Goal: Task Accomplishment & Management: Manage account settings

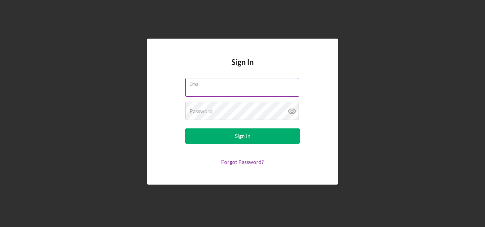
click at [211, 89] on input "Email" at bounding box center [242, 87] width 114 height 18
type input "[PERSON_NAME][EMAIL_ADDRESS][PERSON_NAME][DOMAIN_NAME]"
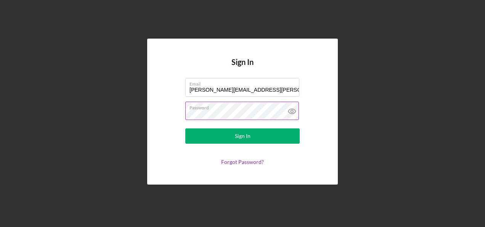
click at [295, 110] on icon at bounding box center [292, 111] width 19 height 19
click at [295, 110] on icon at bounding box center [292, 111] width 7 height 5
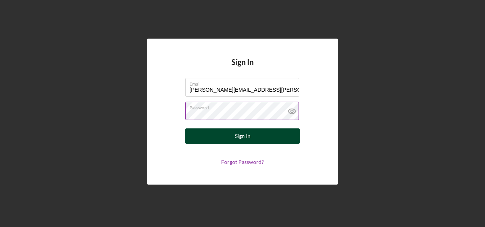
click at [265, 137] on button "Sign In" at bounding box center [242, 135] width 114 height 15
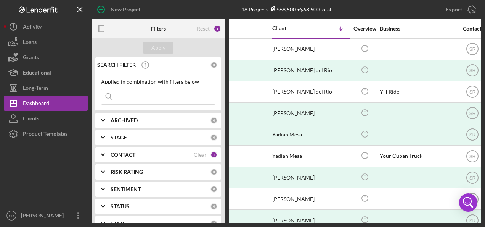
scroll to position [0, 26]
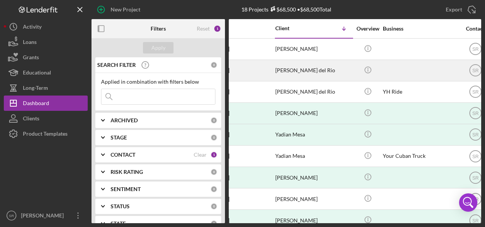
click at [272, 71] on div "[DATE] [PERSON_NAME] del Rio" at bounding box center [241, 70] width 67 height 20
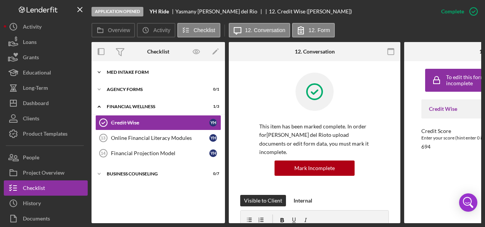
click at [141, 68] on div "Icon/Expander MED Intake Form 10 / 10" at bounding box center [159, 71] width 134 height 15
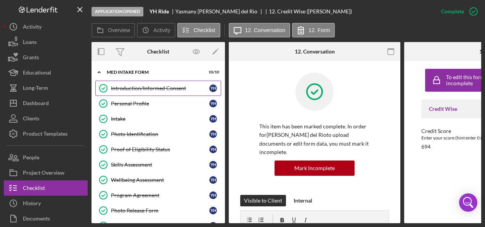
click at [129, 88] on div "Introduction/Informed Consent" at bounding box center [160, 88] width 98 height 6
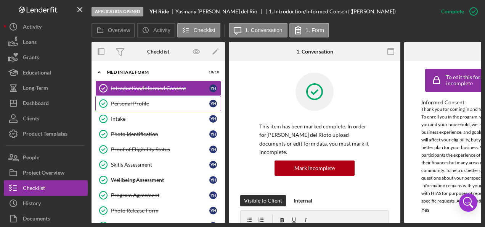
click at [120, 102] on div "Personal Profile" at bounding box center [160, 103] width 98 height 6
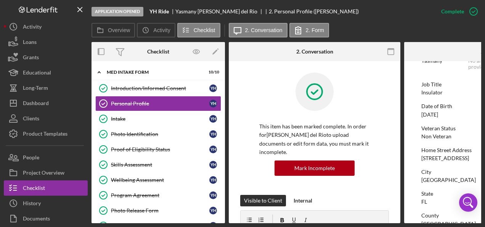
scroll to position [38, 0]
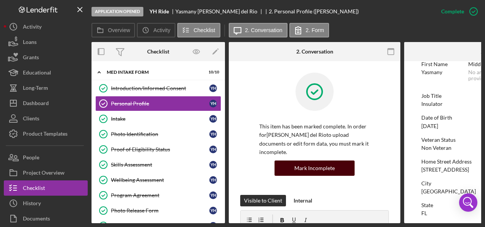
click at [317, 166] on div "Mark Incomplete" at bounding box center [315, 167] width 40 height 15
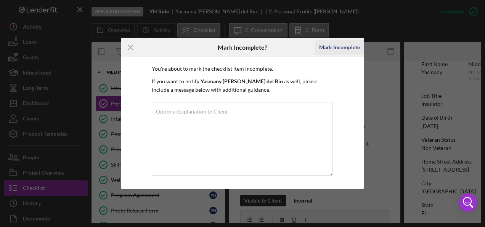
click at [343, 47] on div "Mark Incomplete" at bounding box center [339, 47] width 41 height 15
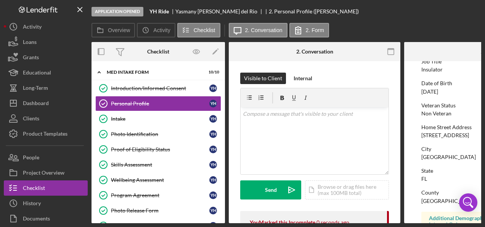
scroll to position [4, 0]
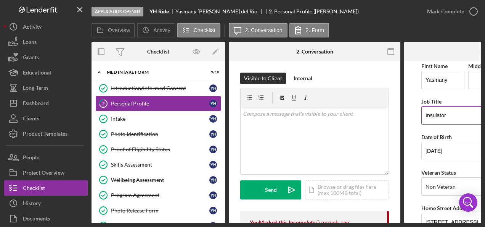
click at [463, 117] on input "Insulator" at bounding box center [490, 115] width 137 height 18
drag, startPoint x: 467, startPoint y: 114, endPoint x: 421, endPoint y: 116, distance: 46.6
click at [421, 116] on form "First Name [PERSON_NAME] Middle Name Last Name [PERSON_NAME] del Rio Job Title …" at bounding box center [491, 142] width 172 height 162
paste input "insulation technician"
drag, startPoint x: 423, startPoint y: 114, endPoint x: 485, endPoint y: 124, distance: 62.9
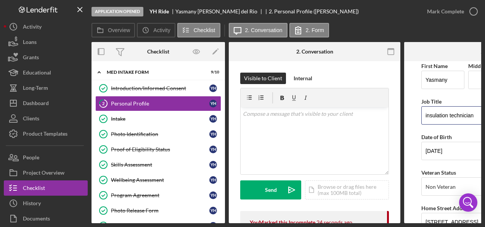
click at [423, 114] on input "insulation technician" at bounding box center [490, 115] width 137 height 18
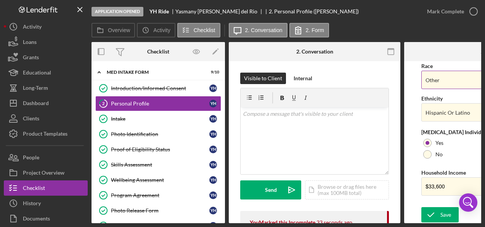
scroll to position [348, 0]
type input "Insulation Technician"
click at [453, 185] on input "$33,600" at bounding box center [490, 186] width 137 height 18
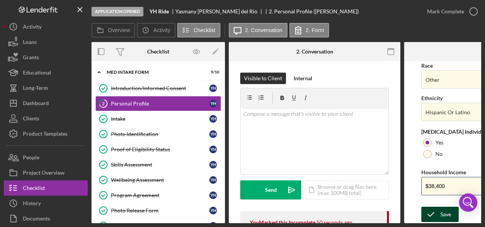
type input "$38,400"
click at [442, 213] on div "Save" at bounding box center [446, 213] width 11 height 15
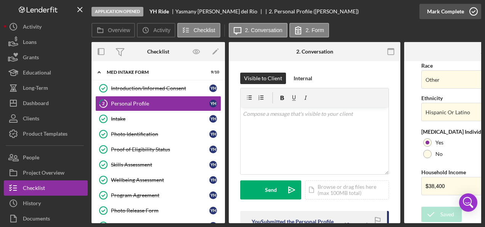
click at [474, 11] on icon "button" at bounding box center [473, 11] width 19 height 19
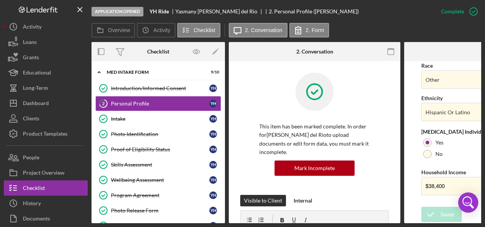
scroll to position [203, 0]
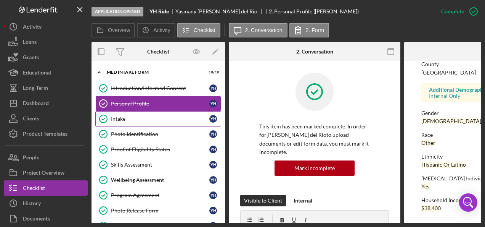
click at [142, 113] on link "Intake Intake Y H" at bounding box center [158, 118] width 126 height 15
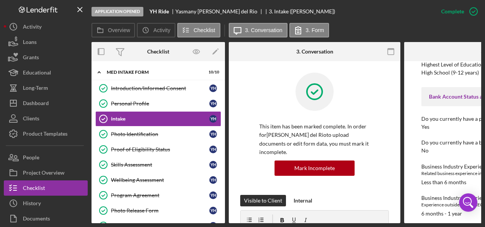
scroll to position [846, 0]
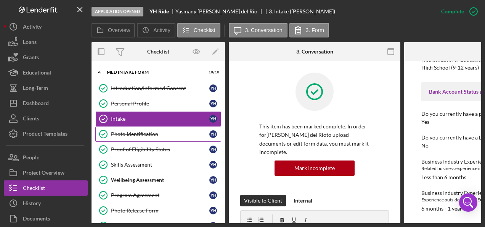
click at [133, 134] on div "Photo Identification" at bounding box center [160, 134] width 98 height 6
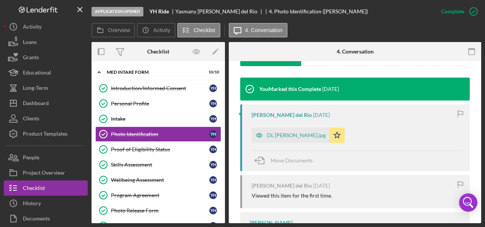
scroll to position [267, 0]
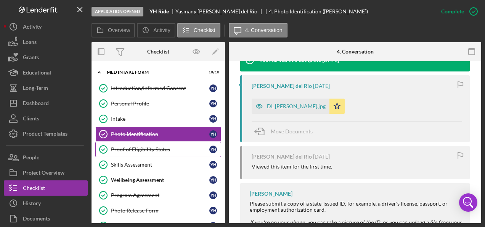
click at [142, 148] on div "Proof of Eligibility Status" at bounding box center [160, 149] width 98 height 6
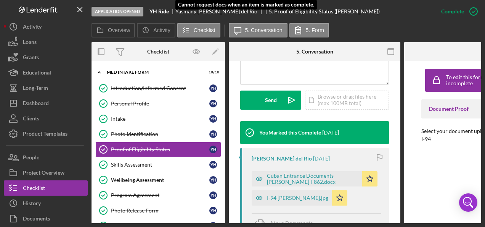
scroll to position [229, 0]
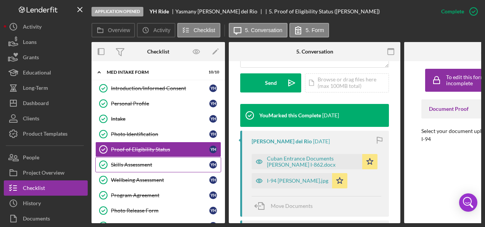
click at [125, 161] on div "Skills Assessment" at bounding box center [160, 164] width 98 height 6
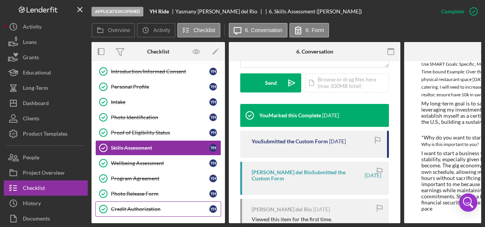
scroll to position [38, 0]
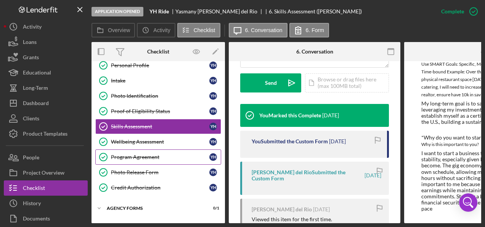
click at [135, 155] on div "Program Agreement" at bounding box center [160, 157] width 98 height 6
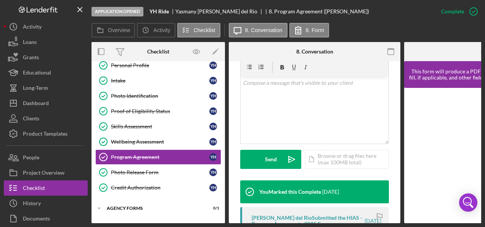
scroll to position [267, 0]
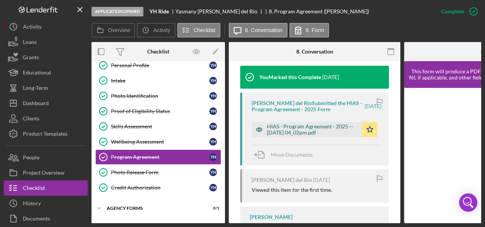
click at [306, 125] on div "HIAS - Program Agreement - 2025 -- [DATE] 04_02pm.pdf" at bounding box center [313, 129] width 92 height 12
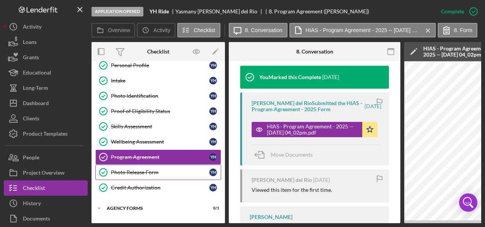
click at [142, 169] on div "Photo Release Form" at bounding box center [160, 172] width 98 height 6
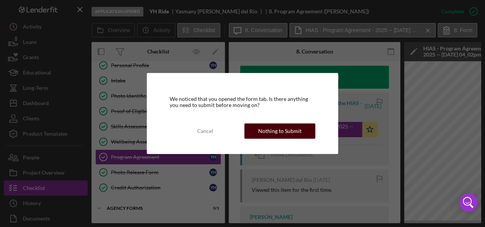
click at [282, 130] on div "Nothing to Submit" at bounding box center [280, 130] width 44 height 15
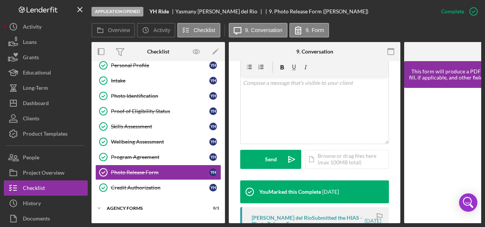
scroll to position [229, 0]
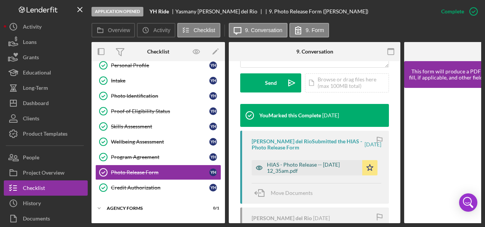
click at [286, 168] on div "HIAS - Photo Release -- [DATE] 12_35am.pdf" at bounding box center [313, 167] width 92 height 12
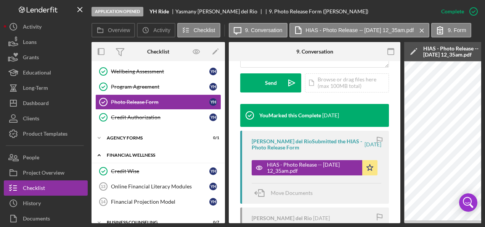
scroll to position [114, 0]
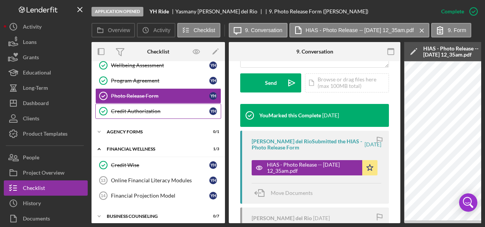
click at [131, 108] on div "Credit Authorization" at bounding box center [160, 111] width 98 height 6
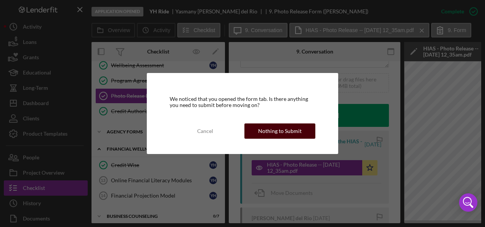
click at [274, 129] on div "Nothing to Submit" at bounding box center [280, 130] width 44 height 15
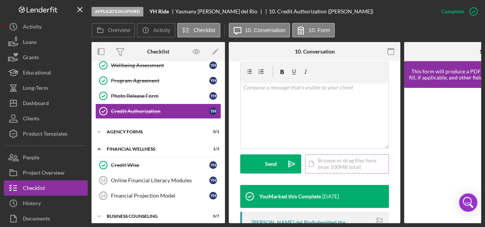
scroll to position [229, 0]
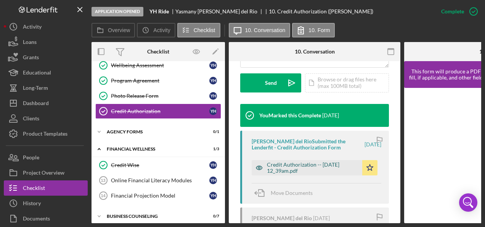
click at [307, 165] on div "Credit Authorization -- [DATE] 12_39am.pdf" at bounding box center [313, 167] width 92 height 12
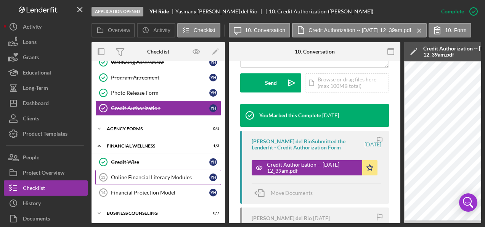
scroll to position [118, 0]
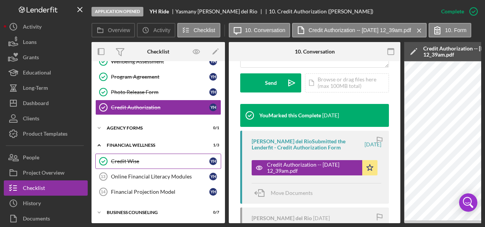
click at [132, 159] on div "Credit Wise" at bounding box center [160, 161] width 98 height 6
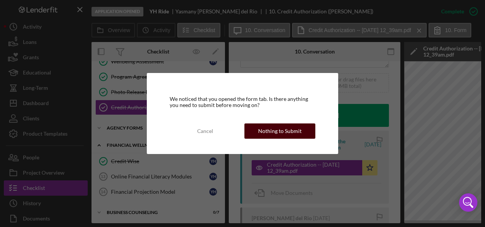
click at [276, 134] on div "Nothing to Submit" at bounding box center [280, 130] width 44 height 15
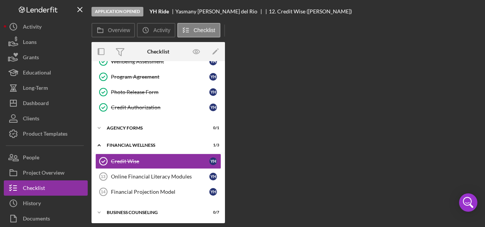
scroll to position [118, 0]
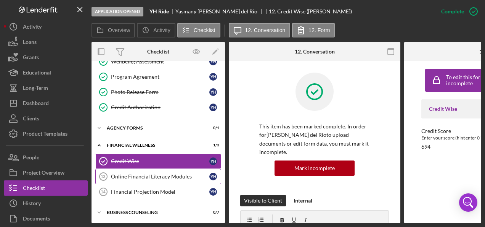
click at [145, 173] on div "Online Financial Literacy Modules" at bounding box center [160, 176] width 98 height 6
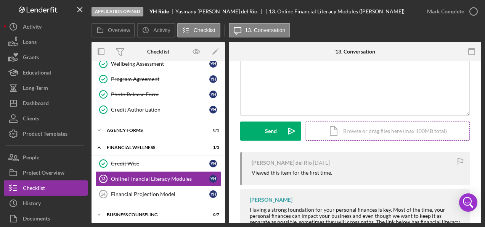
scroll to position [21, 0]
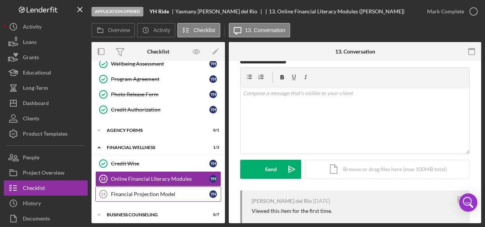
click at [151, 191] on div "Financial Projection Model" at bounding box center [160, 194] width 98 height 6
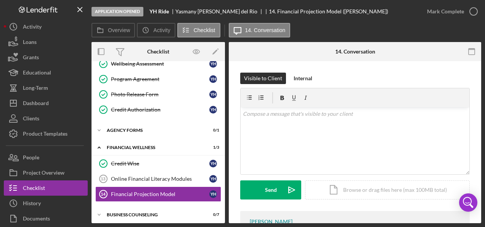
scroll to position [38, 0]
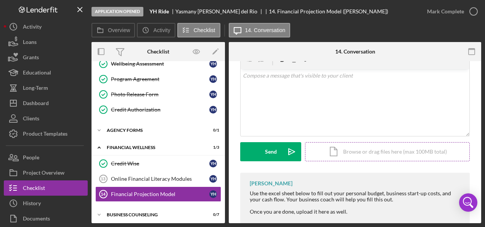
click at [361, 151] on div "Icon/Document Browse or drag files here (max 100MB total) Tap to choose files o…" at bounding box center [387, 151] width 165 height 19
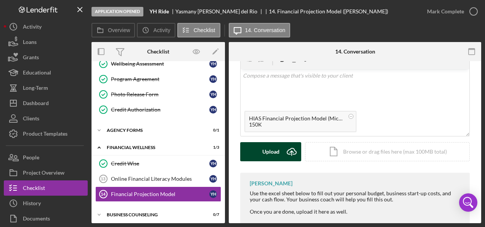
click at [281, 152] on button "Upload Icon/Upload" at bounding box center [270, 151] width 61 height 19
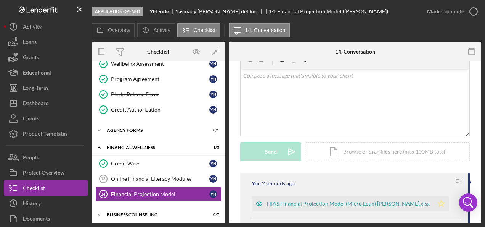
click at [439, 204] on polygon "button" at bounding box center [442, 203] width 6 height 6
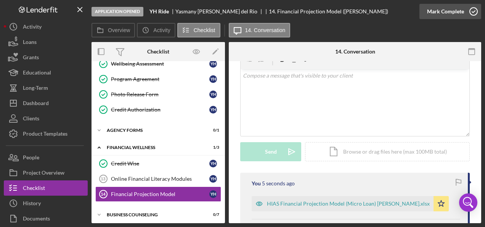
click at [474, 12] on icon "button" at bounding box center [473, 11] width 19 height 19
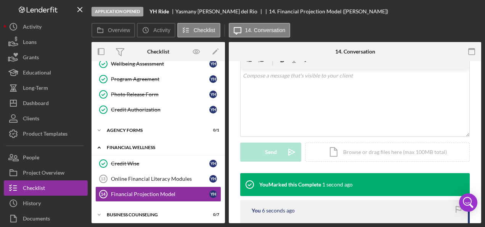
scroll to position [143, 0]
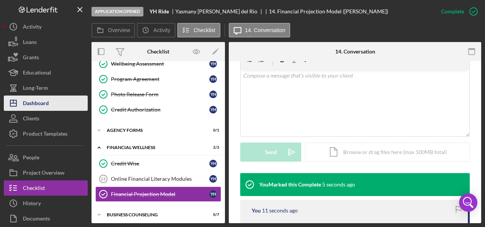
click at [66, 98] on button "Icon/Dashboard Dashboard" at bounding box center [46, 102] width 84 height 15
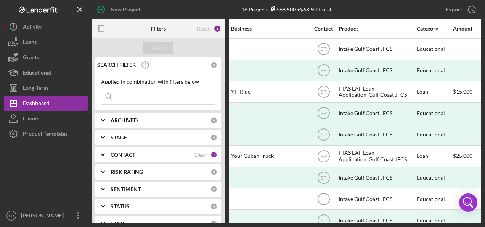
scroll to position [0, 183]
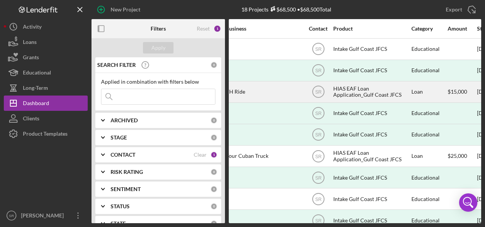
click at [347, 91] on div "HIAS EAF Loan Application_Gulf Coast JFCS" at bounding box center [372, 92] width 76 height 20
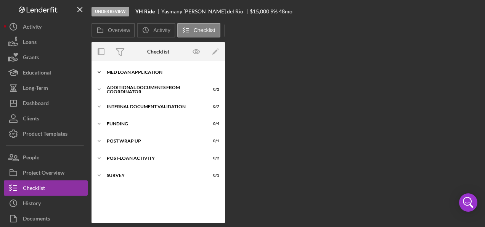
click at [145, 73] on div "MED Loan Application" at bounding box center [161, 72] width 109 height 5
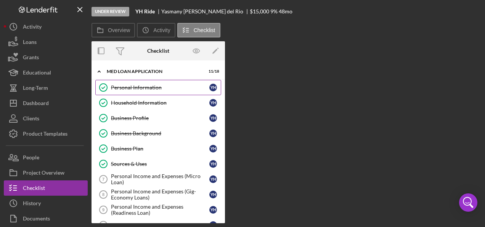
click at [131, 87] on div "Personal Information" at bounding box center [160, 87] width 98 height 6
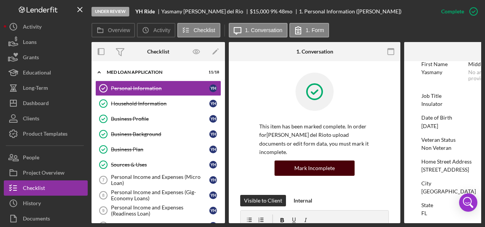
click at [311, 169] on div "Mark Incomplete" at bounding box center [315, 167] width 40 height 15
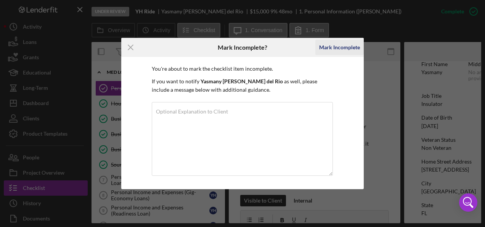
click at [342, 47] on div "Mark Incomplete" at bounding box center [339, 47] width 41 height 15
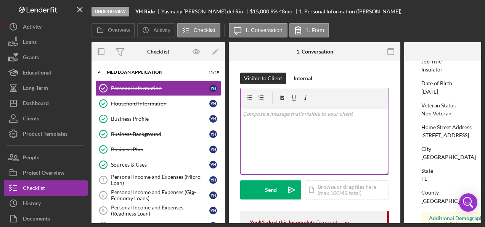
scroll to position [4, 0]
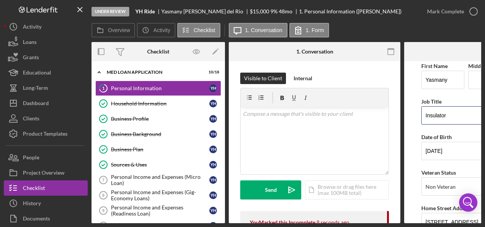
drag, startPoint x: 452, startPoint y: 115, endPoint x: 414, endPoint y: 117, distance: 38.2
click at [414, 117] on form "First Name [PERSON_NAME] Middle Name Last Name [PERSON_NAME] del Rio Job Title …" at bounding box center [491, 142] width 172 height 162
paste input "insulation technician"
drag, startPoint x: 425, startPoint y: 114, endPoint x: 438, endPoint y: 121, distance: 14.7
click at [425, 115] on input "insulation technician" at bounding box center [490, 115] width 137 height 18
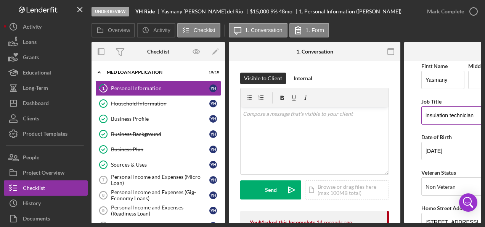
type input "Insulation Technician"
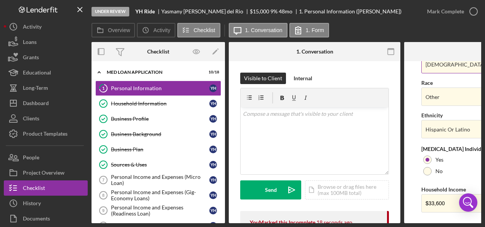
scroll to position [348, 0]
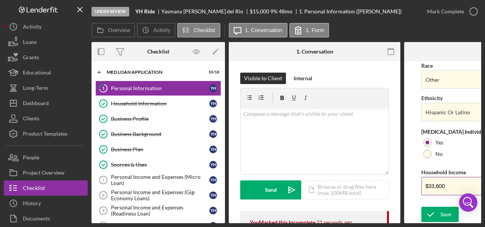
click at [454, 182] on input "$33,600" at bounding box center [490, 186] width 137 height 18
type input "$38,400"
click at [441, 210] on div "Save" at bounding box center [446, 213] width 11 height 15
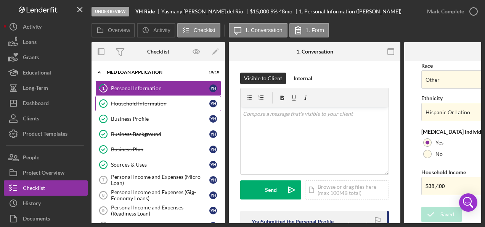
click at [149, 101] on div "Household Information" at bounding box center [160, 103] width 98 height 6
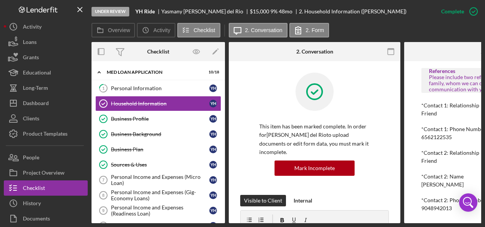
scroll to position [616, 0]
click at [122, 118] on div "Business Profile" at bounding box center [160, 119] width 98 height 6
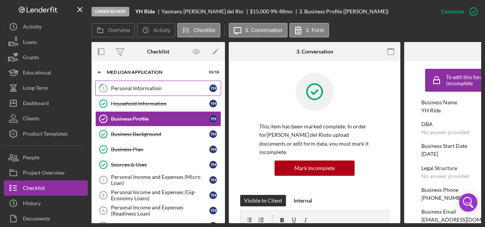
click at [134, 91] on link "1 Personal Information Y H" at bounding box center [158, 88] width 126 height 15
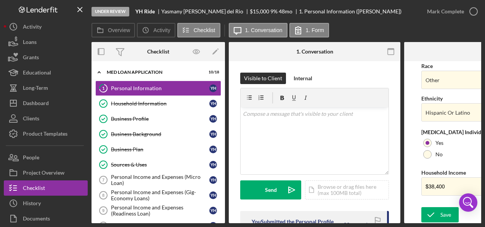
scroll to position [348, 0]
click at [441, 213] on div "Save" at bounding box center [446, 213] width 11 height 15
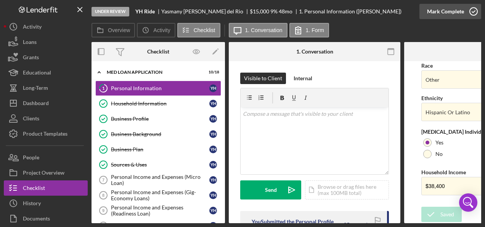
click at [476, 12] on icon "button" at bounding box center [473, 11] width 19 height 19
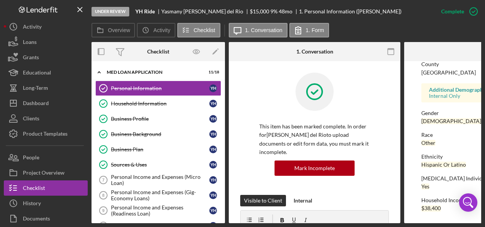
scroll to position [203, 0]
click at [146, 106] on link "Household Information Household Information Y H" at bounding box center [158, 103] width 126 height 15
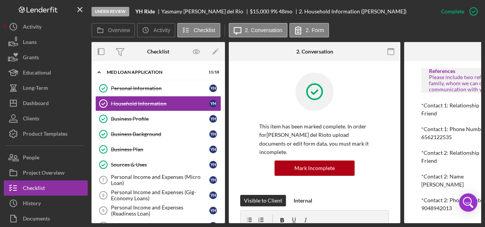
scroll to position [616, 0]
click at [139, 118] on div "Business Profile" at bounding box center [160, 119] width 98 height 6
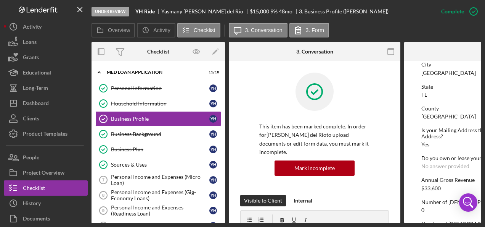
scroll to position [346, 0]
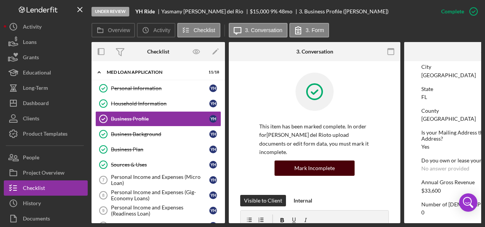
click at [314, 166] on div "Mark Incomplete" at bounding box center [315, 167] width 40 height 15
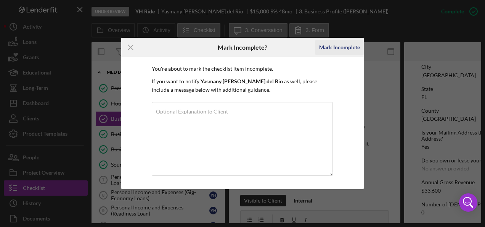
click at [337, 45] on div "Mark Incomplete" at bounding box center [339, 47] width 41 height 15
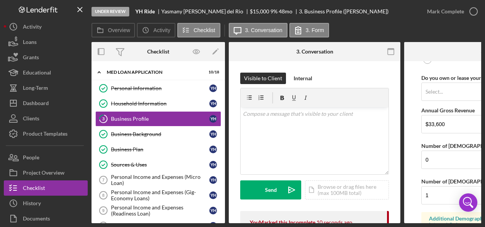
scroll to position [649, 0]
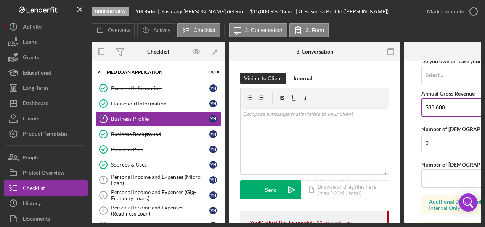
click at [454, 107] on input "$33,600" at bounding box center [490, 107] width 137 height 18
type input "$38,400"
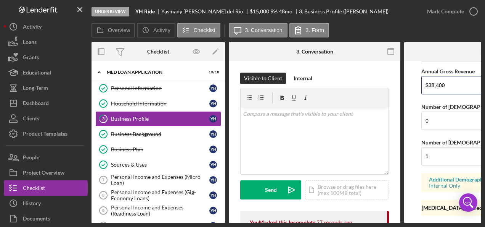
scroll to position [689, 0]
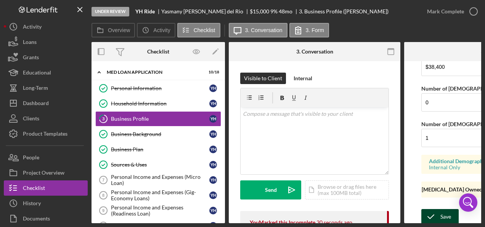
click at [435, 213] on icon "submit" at bounding box center [431, 216] width 19 height 19
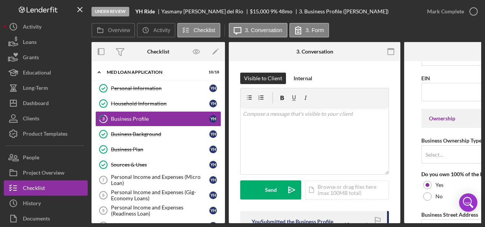
scroll to position [308, 0]
click at [475, 11] on icon "button" at bounding box center [473, 11] width 19 height 19
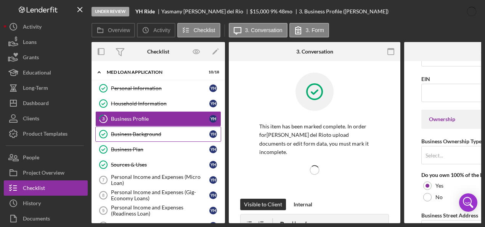
click at [141, 131] on div "Business Background" at bounding box center [160, 134] width 98 height 6
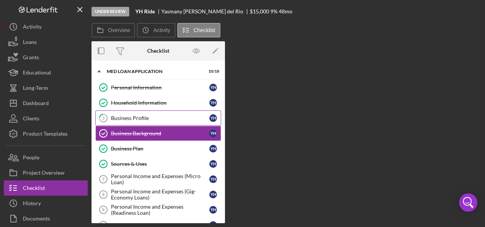
click at [144, 119] on div "Business Profile" at bounding box center [160, 118] width 98 height 6
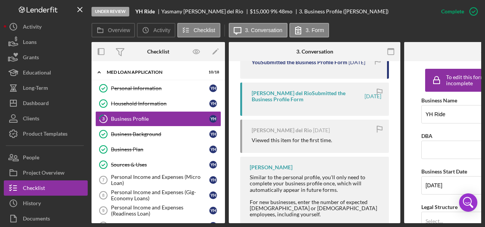
scroll to position [296, 0]
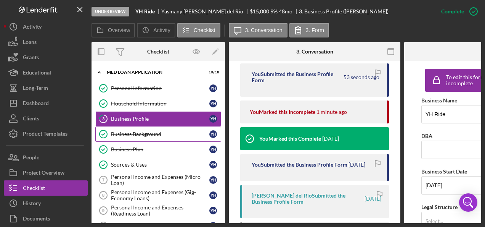
click at [137, 136] on link "Business Background Business Background Y H" at bounding box center [158, 133] width 126 height 15
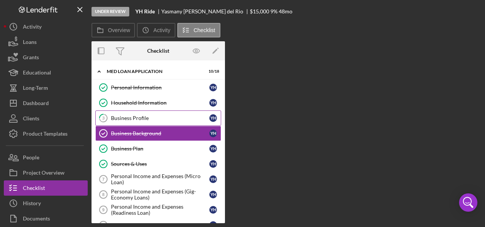
click at [142, 118] on div "Business Profile" at bounding box center [160, 118] width 98 height 6
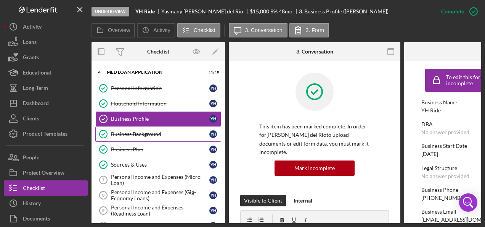
click at [152, 135] on div "Business Background" at bounding box center [160, 134] width 98 height 6
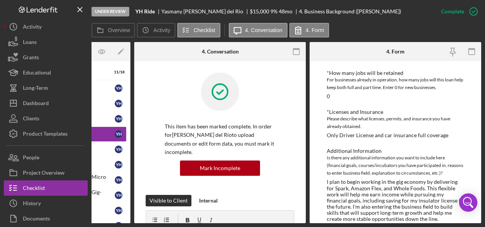
scroll to position [432, 0]
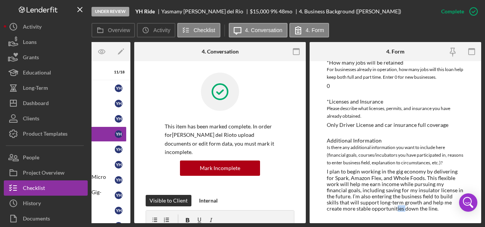
drag, startPoint x: 389, startPoint y: 218, endPoint x: 380, endPoint y: 219, distance: 8.8
click at [380, 219] on div "To edit this form you must mark this item incomplete Business Background *Clima…" at bounding box center [396, 142] width 172 height 162
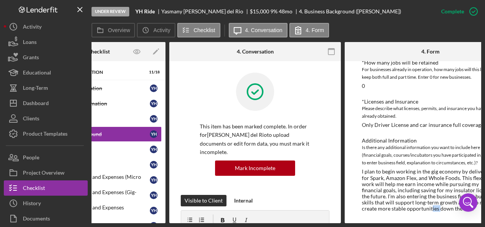
scroll to position [0, 0]
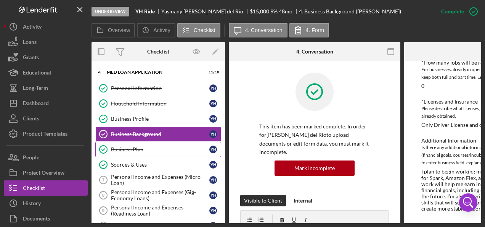
click at [121, 148] on div "Business Plan" at bounding box center [160, 149] width 98 height 6
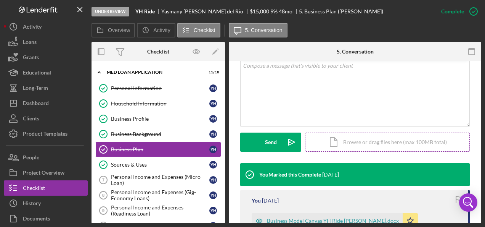
scroll to position [229, 0]
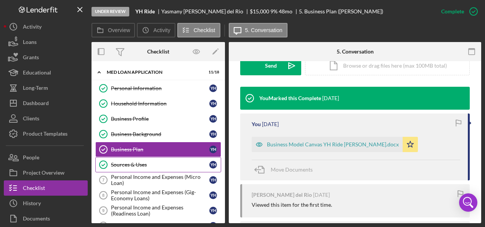
click at [129, 158] on link "Sources & Uses Sources & Uses Y H" at bounding box center [158, 164] width 126 height 15
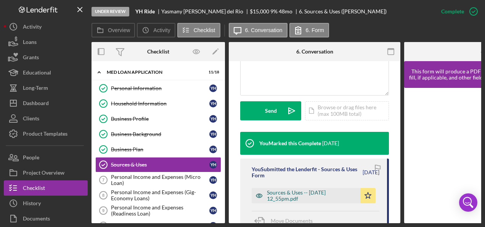
scroll to position [229, 0]
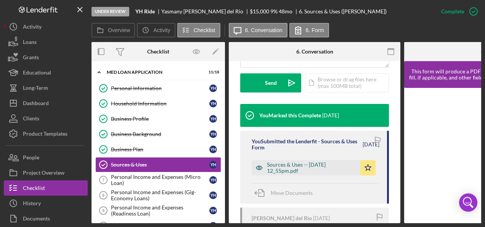
click at [287, 171] on div "Sources & Uses -- [DATE] 12_55pm.pdf" at bounding box center [312, 167] width 90 height 12
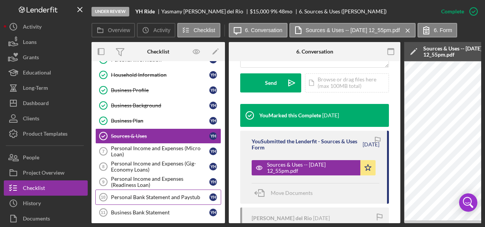
scroll to position [38, 0]
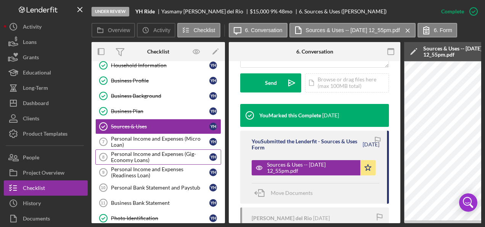
click at [137, 154] on div "Personal Income and Expenses (Gig-Economy Loans)" at bounding box center [160, 157] width 98 height 12
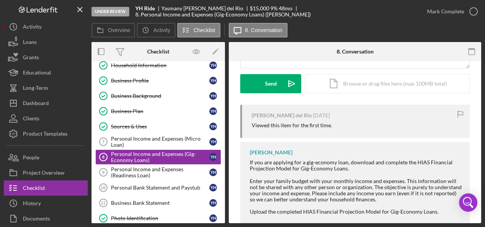
scroll to position [27, 0]
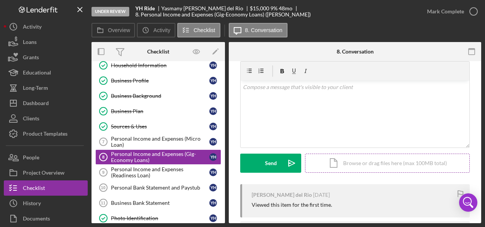
click at [364, 158] on div "Icon/Document Browse or drag files here (max 100MB total) Tap to choose files o…" at bounding box center [387, 162] width 165 height 19
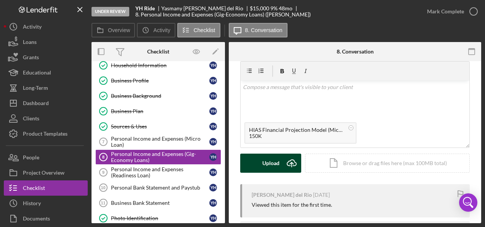
click at [265, 160] on div "Upload" at bounding box center [271, 162] width 17 height 19
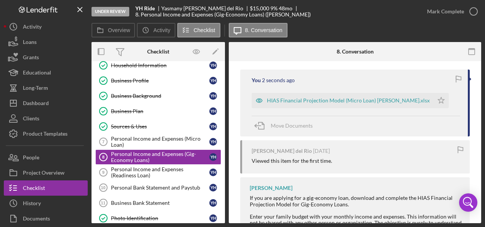
scroll to position [103, 0]
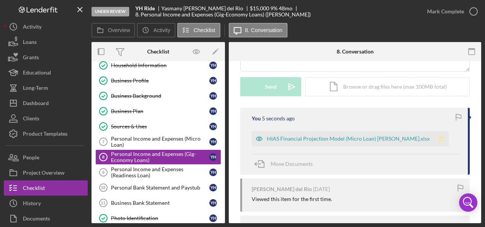
click at [434, 138] on icon "Icon/Star" at bounding box center [441, 138] width 15 height 15
click at [439, 139] on polygon "button" at bounding box center [442, 138] width 6 height 6
click at [353, 87] on div "Icon/Document Browse or drag files here (max 100MB total) Tap to choose files o…" at bounding box center [387, 86] width 165 height 19
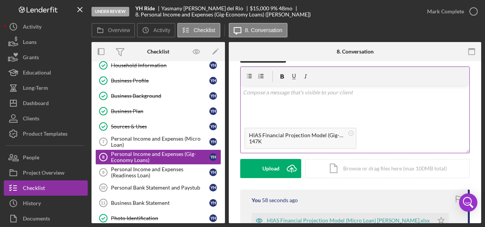
scroll to position [0, 0]
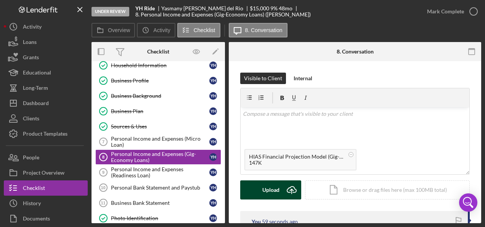
click at [273, 190] on div "Upload" at bounding box center [271, 189] width 17 height 19
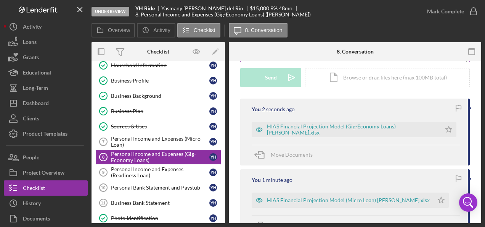
scroll to position [114, 0]
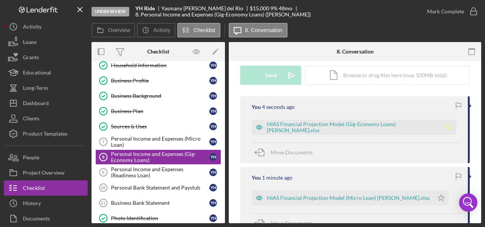
click at [450, 126] on icon "Icon/Star" at bounding box center [449, 126] width 15 height 15
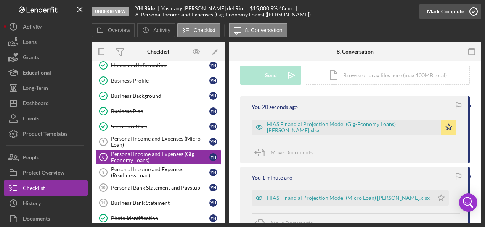
click at [476, 11] on icon "button" at bounding box center [473, 11] width 19 height 19
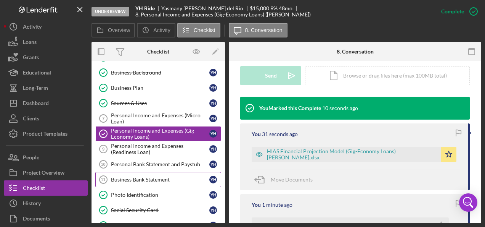
scroll to position [76, 0]
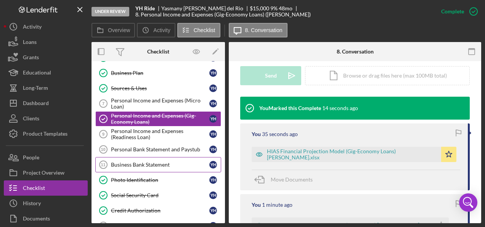
click at [140, 161] on div "Business Bank Statement" at bounding box center [160, 164] width 98 height 6
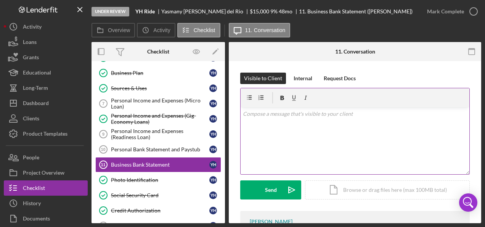
scroll to position [71, 0]
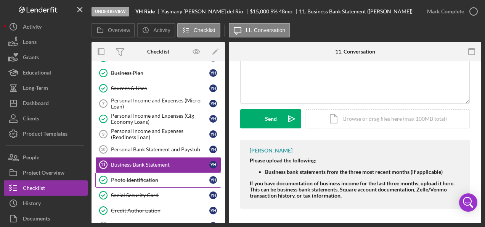
click at [135, 178] on div "Photo Identification" at bounding box center [160, 180] width 98 height 6
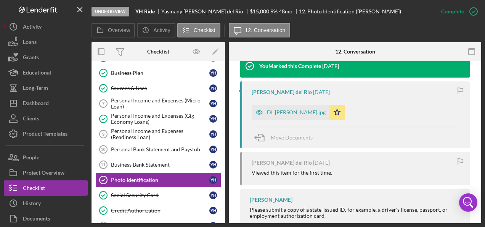
scroll to position [267, 0]
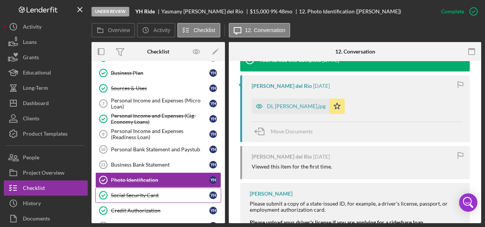
click at [173, 193] on div "Social Security Card" at bounding box center [160, 195] width 98 height 6
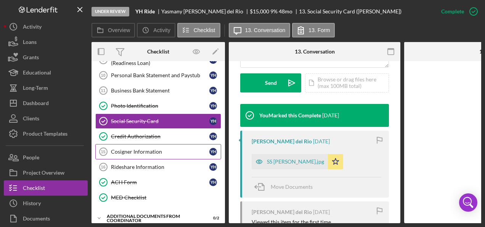
scroll to position [153, 0]
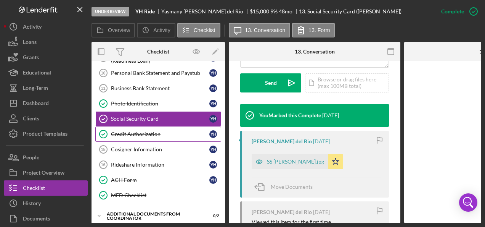
click at [146, 131] on div "Credit Authorization" at bounding box center [160, 134] width 98 height 6
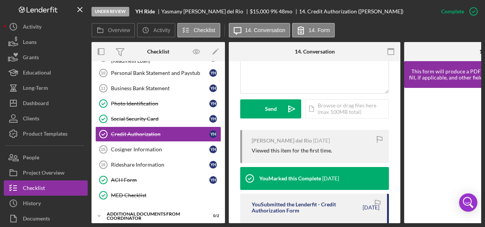
scroll to position [305, 0]
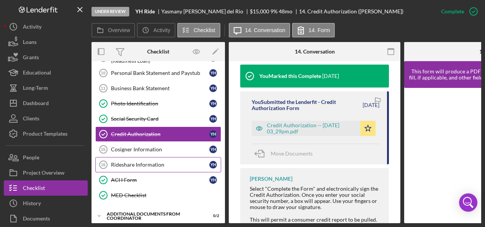
click at [163, 162] on div "Rideshare Information" at bounding box center [160, 164] width 98 height 6
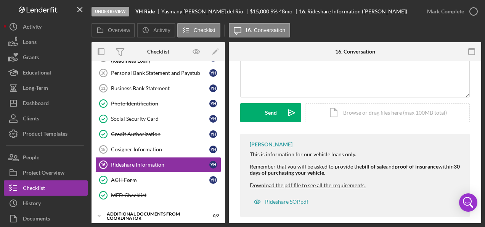
scroll to position [85, 0]
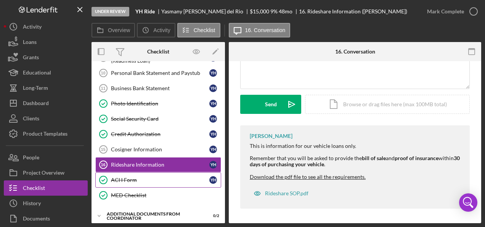
click at [123, 177] on div "ACH Form" at bounding box center [160, 180] width 98 height 6
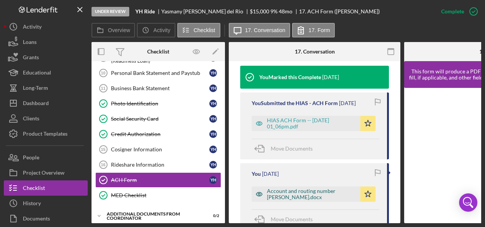
click at [299, 189] on div "Account and routing number [PERSON_NAME].docx" at bounding box center [312, 194] width 90 height 12
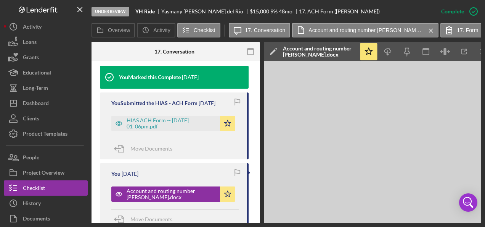
scroll to position [0, 142]
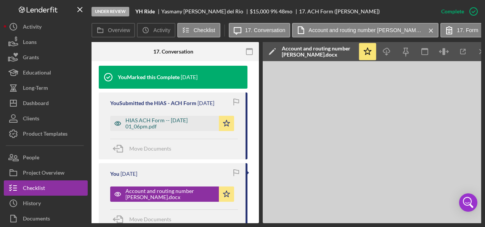
click at [136, 121] on div "HIAS ACH Form -- [DATE] 01_06pm.pdf" at bounding box center [171, 123] width 90 height 12
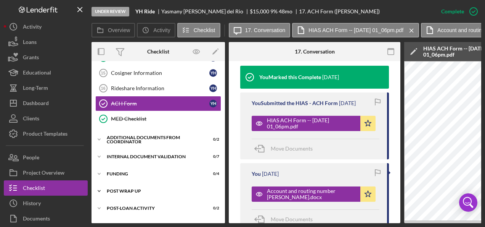
scroll to position [240, 0]
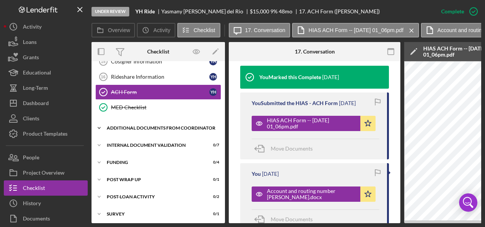
click at [131, 126] on div "Additional Documents from Coordinator" at bounding box center [161, 128] width 109 height 5
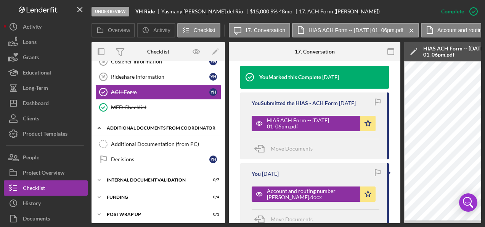
click at [131, 126] on div "Additional Documents from Coordinator" at bounding box center [161, 128] width 109 height 5
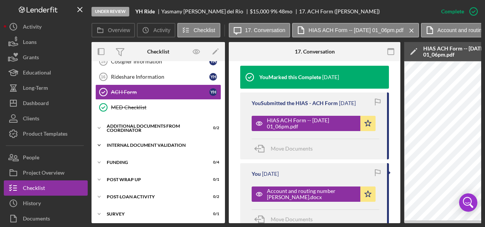
click at [160, 143] on div "Icon/Expander Internal Document Validation 0 / 7" at bounding box center [159, 144] width 134 height 15
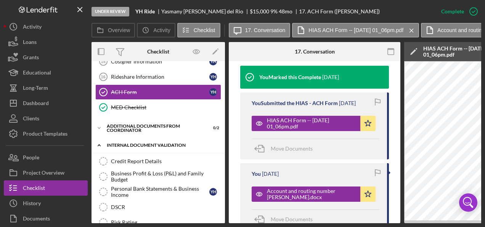
click at [163, 143] on div "Internal Document Validation" at bounding box center [161, 145] width 109 height 5
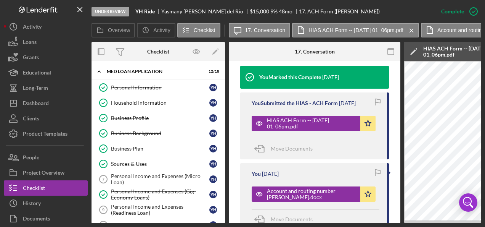
scroll to position [0, 0]
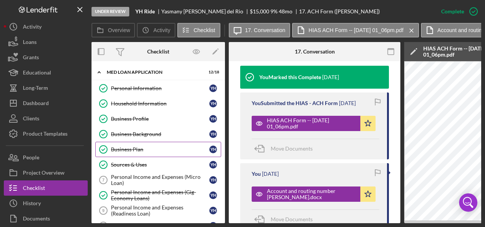
click at [136, 146] on div "Business Plan" at bounding box center [160, 149] width 98 height 6
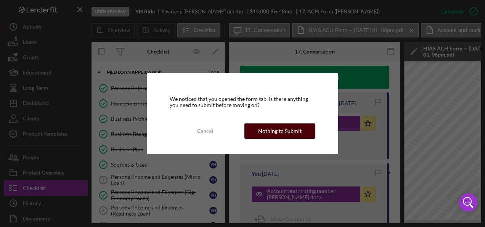
click at [277, 130] on div "Nothing to Submit" at bounding box center [280, 130] width 44 height 15
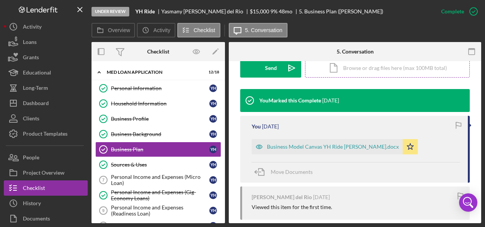
scroll to position [229, 0]
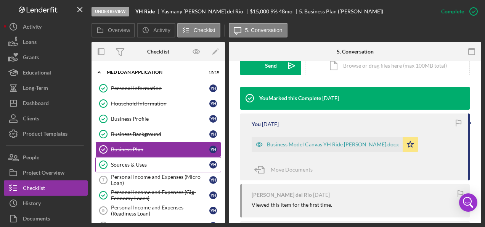
click at [155, 161] on div "Sources & Uses" at bounding box center [160, 164] width 98 height 6
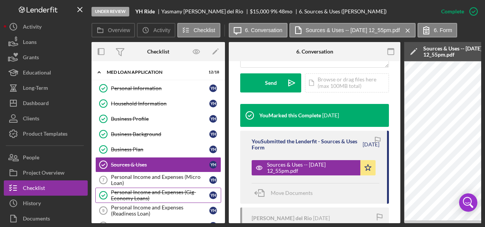
scroll to position [38, 0]
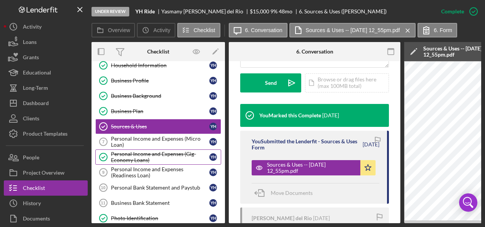
click at [156, 154] on div "Personal Income and Expenses (Gig-Economy Loans)" at bounding box center [160, 157] width 98 height 12
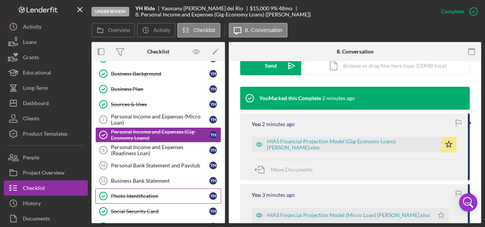
scroll to position [76, 0]
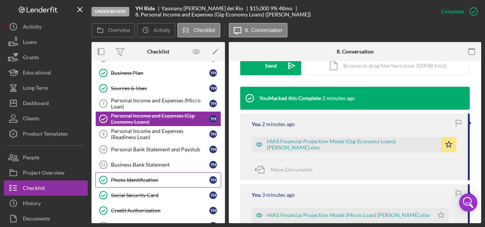
click at [138, 177] on div "Photo Identification" at bounding box center [160, 180] width 98 height 6
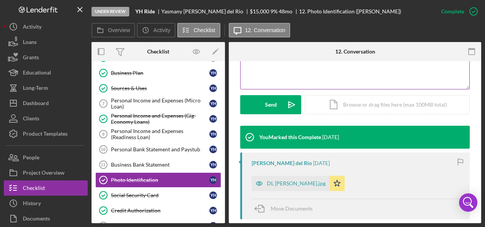
scroll to position [191, 0]
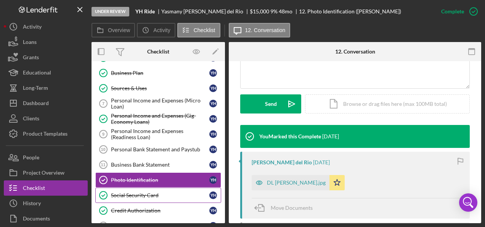
click at [138, 192] on div "Social Security Card" at bounding box center [160, 195] width 98 height 6
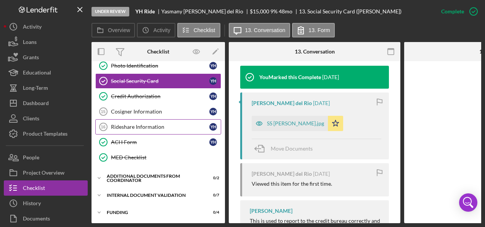
scroll to position [191, 0]
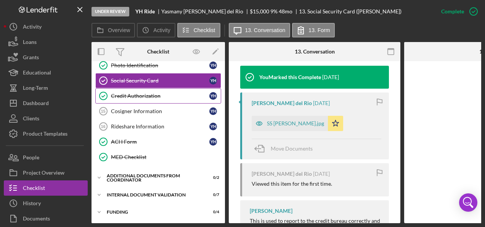
click at [140, 89] on link "Credit Authorization Credit Authorization Y H" at bounding box center [158, 95] width 126 height 15
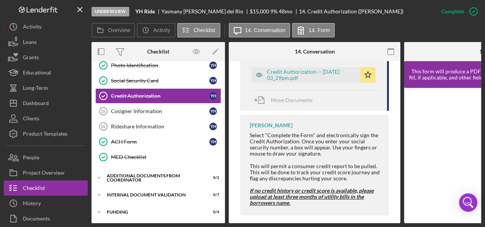
scroll to position [368, 0]
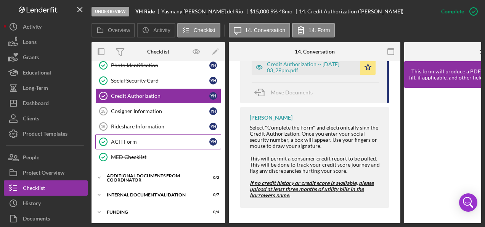
click at [124, 134] on link "ACH Form ACH Form Y H" at bounding box center [158, 141] width 126 height 15
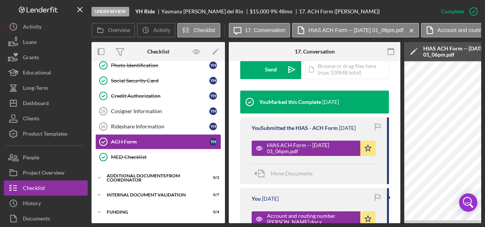
scroll to position [267, 0]
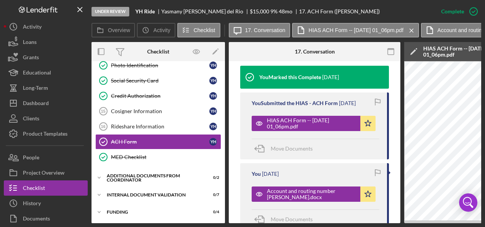
drag, startPoint x: 234, startPoint y: 220, endPoint x: 226, endPoint y: 221, distance: 8.1
click at [263, 224] on div "Under Review YH Ride [PERSON_NAME] del Rio $15,000 $15,000 9 % 48 mo 17. ACH Fo…" at bounding box center [242, 113] width 485 height 227
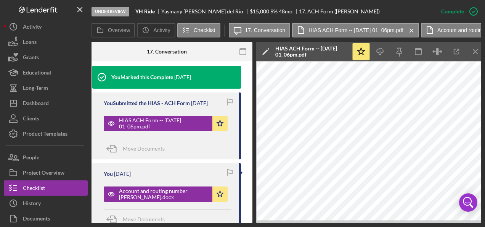
scroll to position [0, 0]
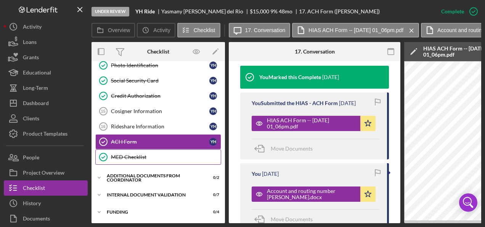
click at [143, 154] on div "MED Checklist" at bounding box center [166, 157] width 110 height 6
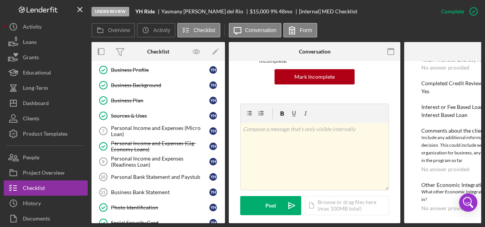
scroll to position [11, 0]
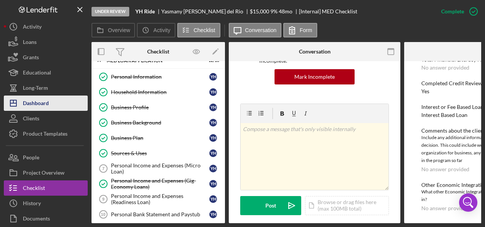
click at [46, 102] on div "Dashboard" at bounding box center [36, 103] width 26 height 17
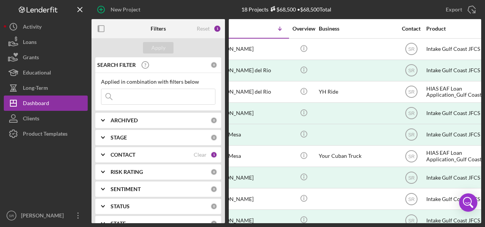
scroll to position [0, 115]
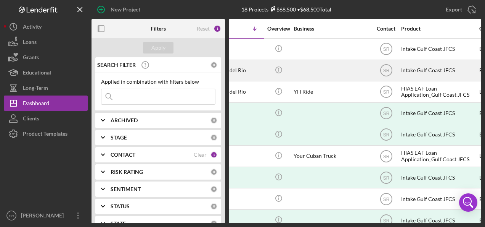
click at [316, 66] on div at bounding box center [332, 70] width 76 height 20
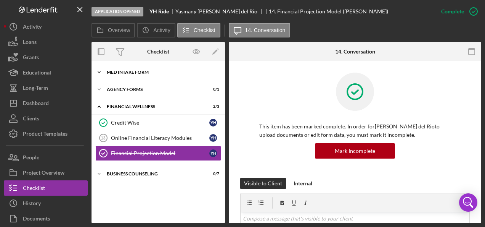
click at [134, 69] on div "Icon/Expander MED Intake Form 10 / 10" at bounding box center [159, 71] width 134 height 15
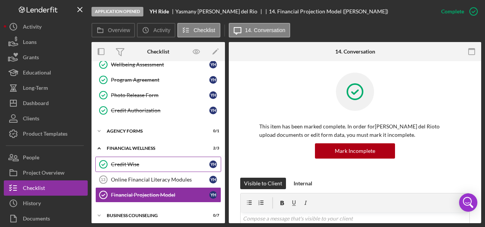
scroll to position [116, 0]
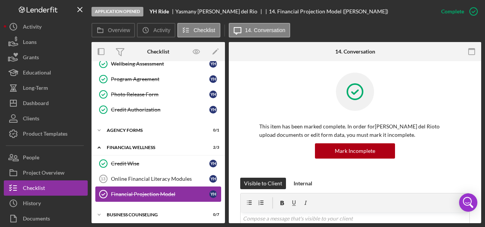
click at [134, 191] on div "Financial Projection Model" at bounding box center [160, 194] width 98 height 6
click at [136, 191] on div "Financial Projection Model" at bounding box center [160, 194] width 98 height 6
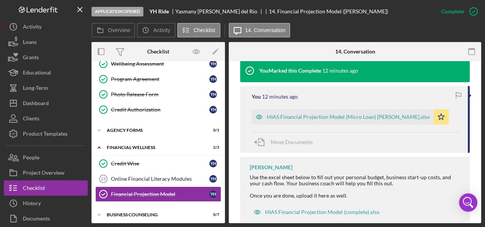
scroll to position [267, 0]
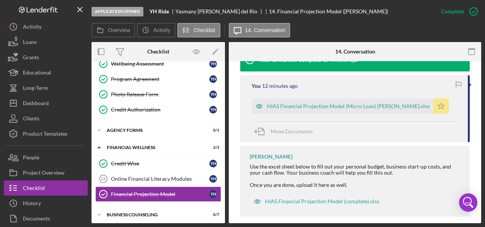
click at [434, 105] on icon "Icon/Star" at bounding box center [441, 105] width 15 height 15
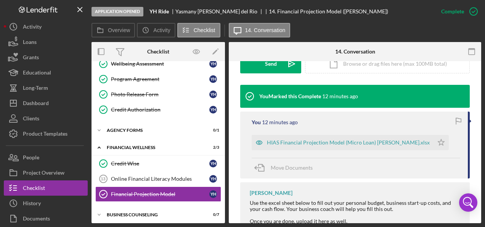
scroll to position [191, 0]
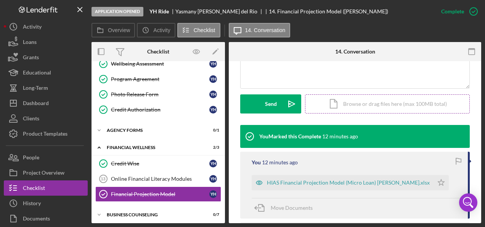
click at [370, 102] on div "Icon/Document Browse or drag files here (max 100MB total) Tap to choose files o…" at bounding box center [387, 103] width 165 height 19
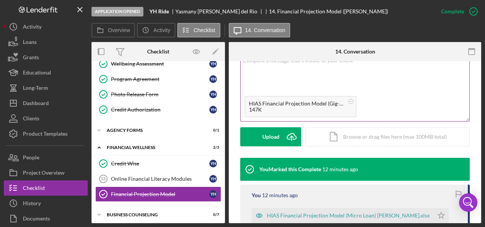
scroll to position [114, 0]
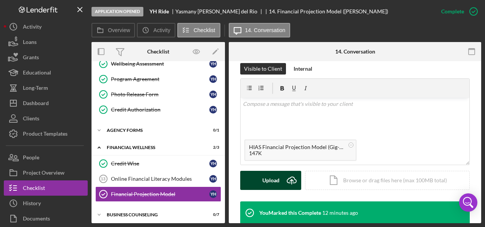
click at [274, 178] on div "Upload" at bounding box center [271, 180] width 17 height 19
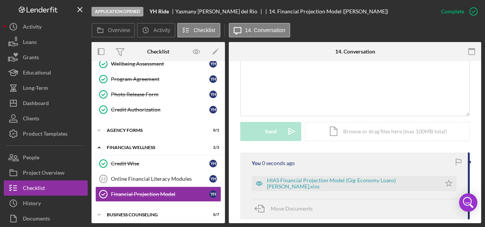
scroll to position [191, 0]
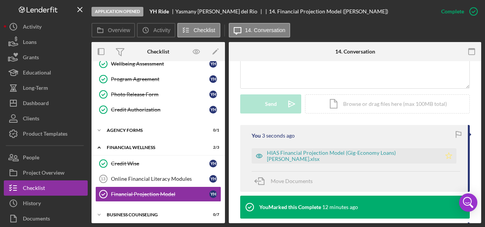
click at [449, 155] on polygon "button" at bounding box center [449, 155] width 6 height 6
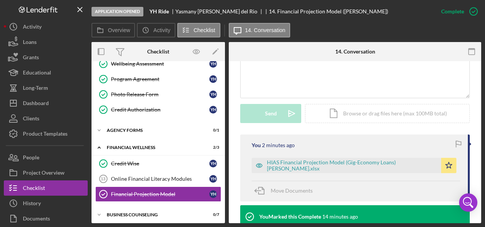
scroll to position [193, 0]
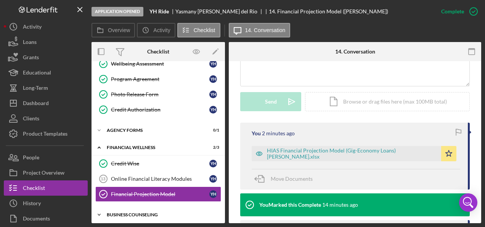
click at [135, 212] on div "Business Counseling" at bounding box center [161, 214] width 109 height 5
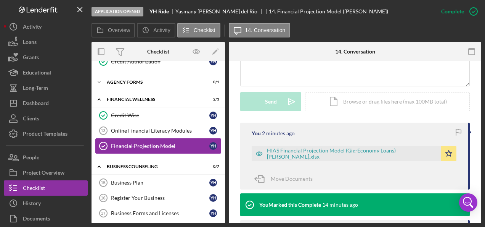
scroll to position [225, 0]
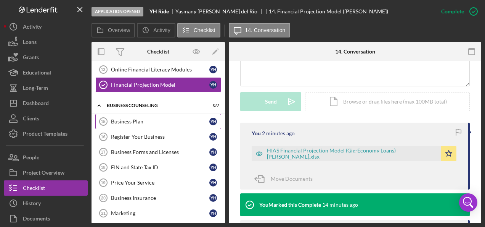
click at [135, 118] on div "Business Plan" at bounding box center [160, 121] width 98 height 6
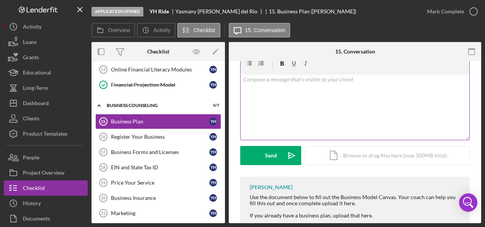
scroll to position [16, 0]
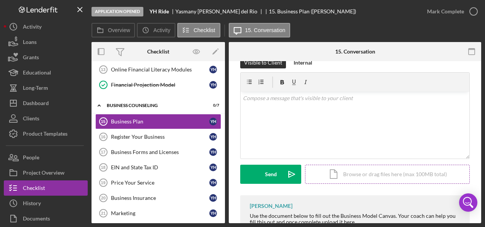
click at [357, 176] on div "Icon/Document Browse or drag files here (max 100MB total) Tap to choose files o…" at bounding box center [387, 173] width 165 height 19
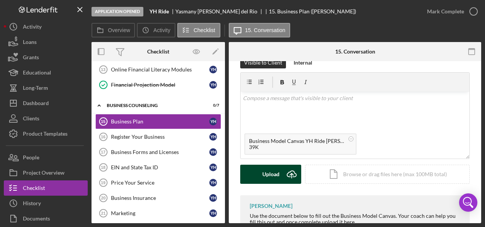
click at [277, 175] on div "Upload" at bounding box center [271, 173] width 17 height 19
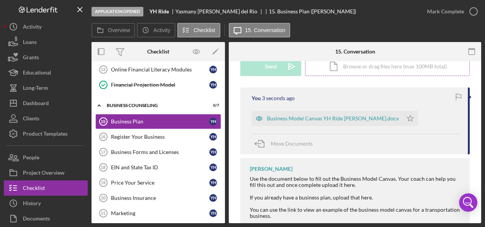
scroll to position [130, 0]
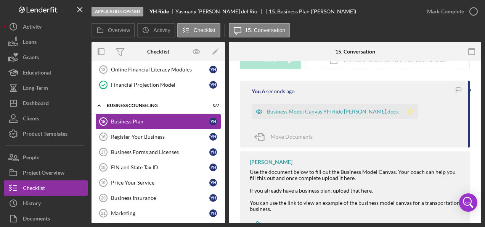
click at [408, 110] on icon "Icon/Star" at bounding box center [410, 111] width 15 height 15
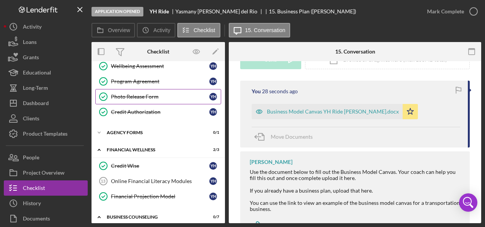
scroll to position [114, 0]
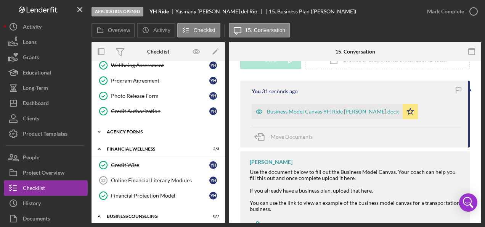
click at [146, 129] on div "Agency Forms" at bounding box center [161, 131] width 109 height 5
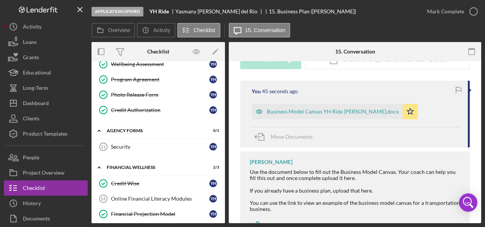
scroll to position [206, 0]
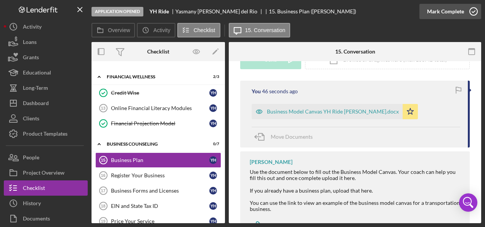
click at [474, 10] on icon "button" at bounding box center [473, 11] width 19 height 19
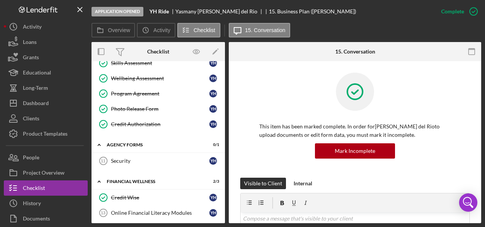
scroll to position [0, 0]
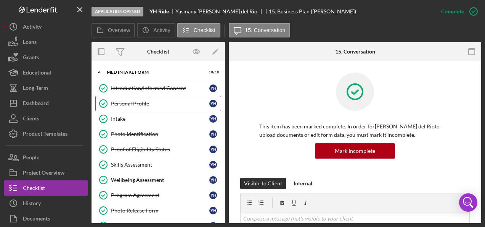
click at [137, 102] on div "Personal Profile" at bounding box center [160, 103] width 98 height 6
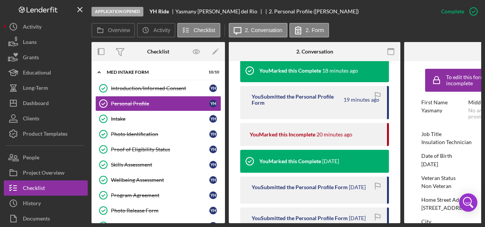
scroll to position [267, 0]
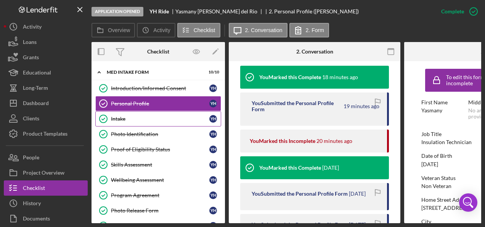
click at [147, 116] on div "Intake" at bounding box center [160, 119] width 98 height 6
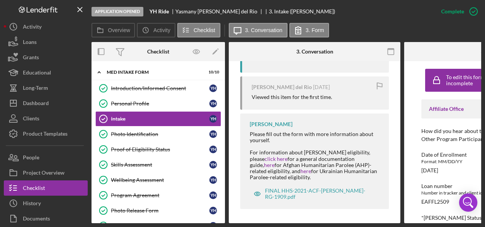
scroll to position [354, 0]
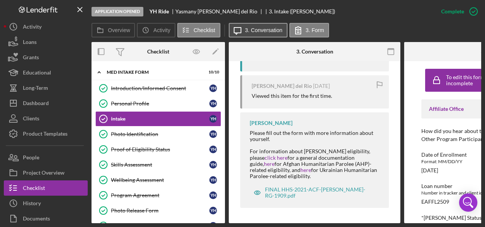
click at [250, 29] on label "3. Conversation" at bounding box center [263, 30] width 37 height 6
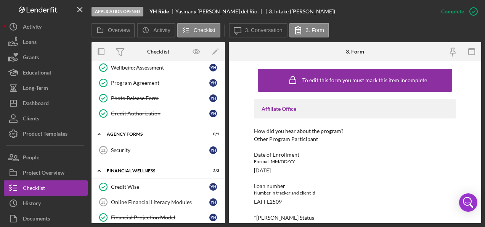
scroll to position [191, 0]
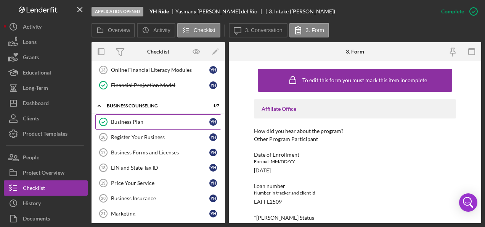
click at [161, 119] on div "Business Plan" at bounding box center [160, 122] width 98 height 6
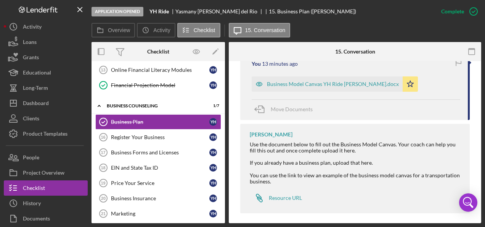
scroll to position [294, 0]
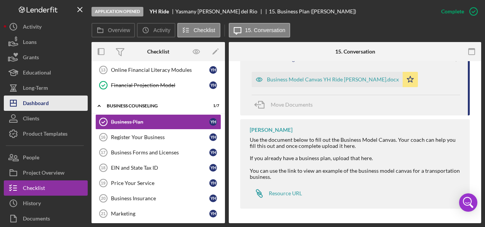
click at [51, 103] on button "Icon/Dashboard Dashboard" at bounding box center [46, 102] width 84 height 15
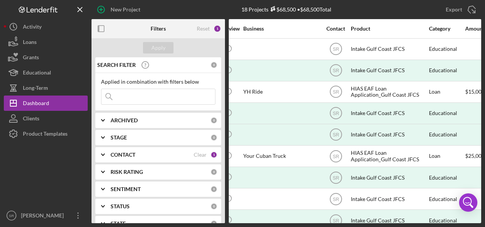
scroll to position [0, 168]
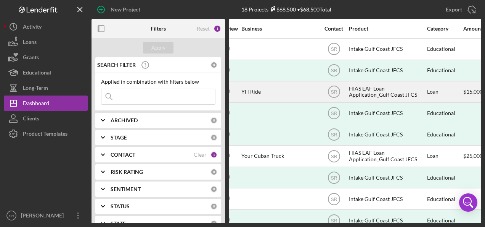
click at [369, 91] on div "HIAS EAF Loan Application_Gulf Coast JFCS" at bounding box center [387, 92] width 76 height 20
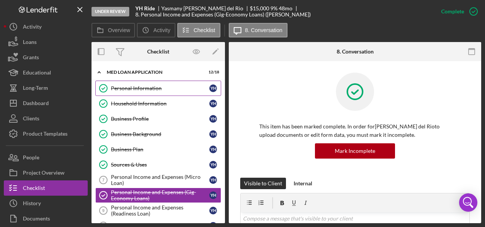
click at [149, 87] on div "Personal Information" at bounding box center [160, 88] width 98 height 6
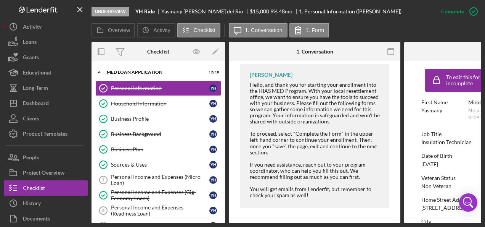
scroll to position [573, 0]
click at [162, 102] on div "Household Information" at bounding box center [160, 103] width 98 height 6
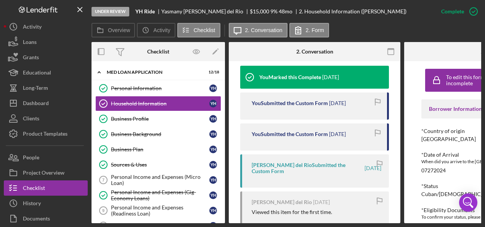
scroll to position [354, 0]
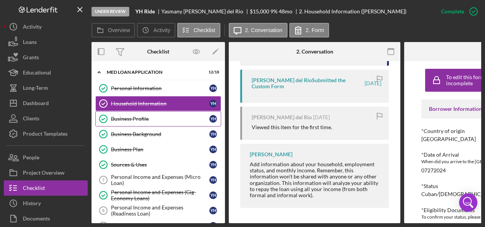
click at [165, 121] on link "Business Profile Business Profile Y H" at bounding box center [158, 118] width 126 height 15
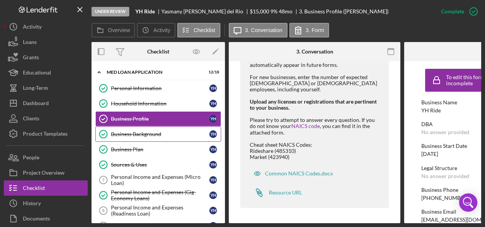
click at [153, 129] on link "Business Background Business Background Y H" at bounding box center [158, 133] width 126 height 15
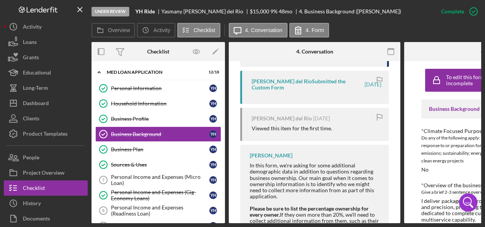
scroll to position [415, 0]
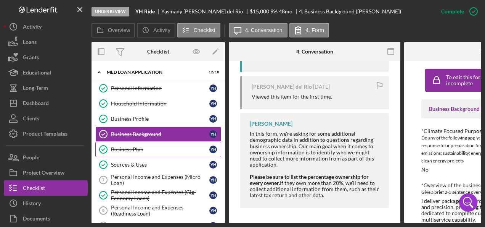
click at [129, 146] on div "Business Plan" at bounding box center [160, 149] width 98 height 6
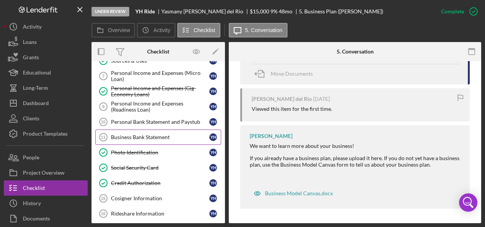
scroll to position [114, 0]
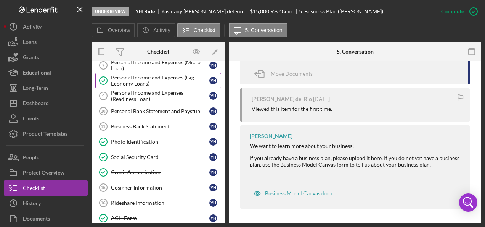
click at [132, 75] on div "Personal Income and Expenses (Gig-Economy Loans)" at bounding box center [160, 80] width 98 height 12
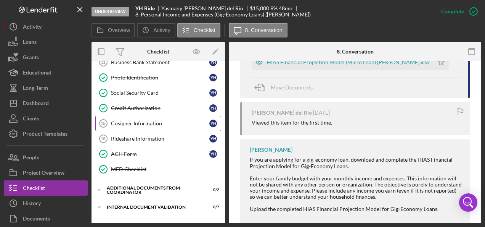
scroll to position [191, 0]
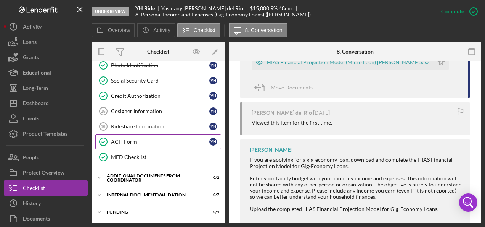
click at [129, 139] on div "ACH Form" at bounding box center [160, 142] width 98 height 6
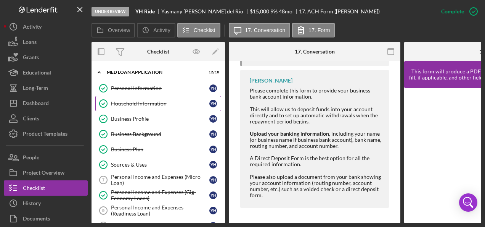
click at [139, 100] on div "Household Information" at bounding box center [160, 103] width 98 height 6
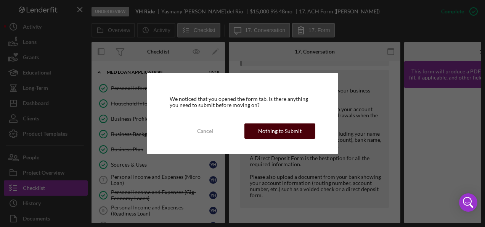
click at [273, 131] on div "Nothing to Submit" at bounding box center [280, 130] width 44 height 15
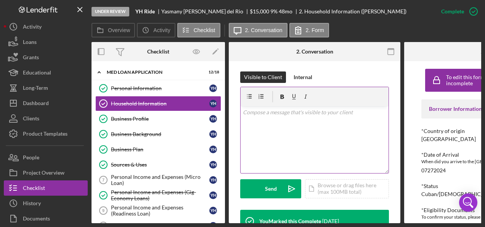
scroll to position [114, 0]
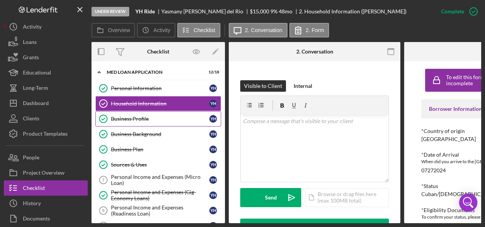
click at [138, 116] on div "Business Profile" at bounding box center [160, 119] width 98 height 6
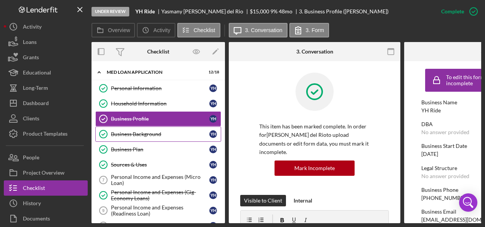
click at [136, 134] on div "Business Background" at bounding box center [160, 134] width 98 height 6
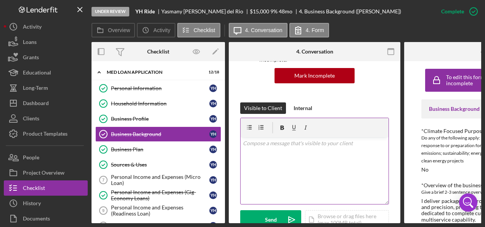
scroll to position [76, 0]
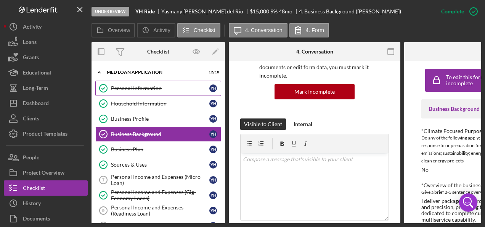
click at [155, 85] on div "Personal Information" at bounding box center [160, 88] width 98 height 6
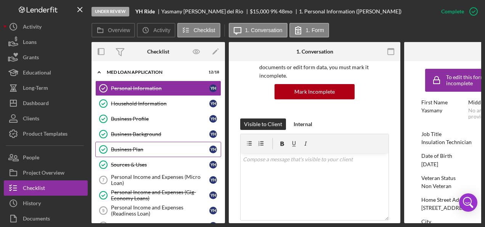
click at [133, 146] on div "Business Plan" at bounding box center [160, 149] width 98 height 6
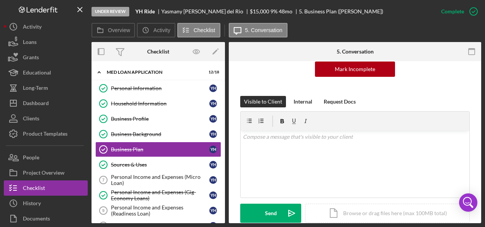
scroll to position [114, 0]
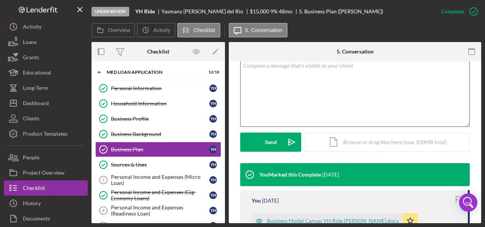
click at [289, 79] on div "v Color teal Color pink Remove color Add row above Add row below Add column bef…" at bounding box center [355, 93] width 229 height 67
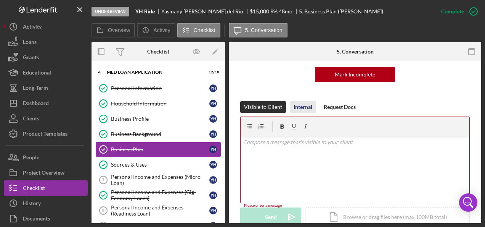
click at [308, 107] on div "Internal" at bounding box center [303, 106] width 19 height 11
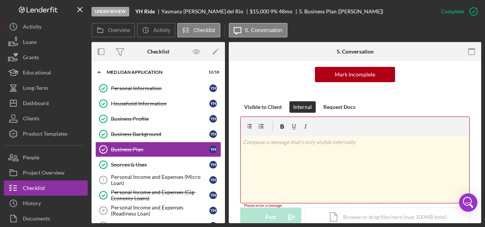
click at [305, 159] on div "v Color teal Color pink Remove color Add row above Add row below Add column bef…" at bounding box center [355, 169] width 229 height 67
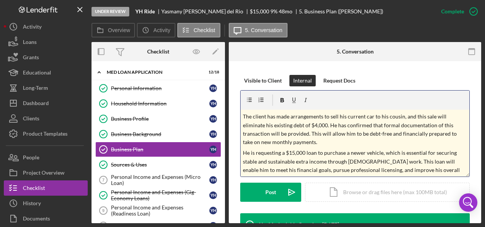
scroll to position [114, 0]
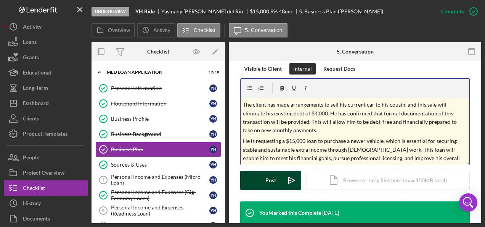
click at [266, 180] on div "Post" at bounding box center [271, 180] width 11 height 19
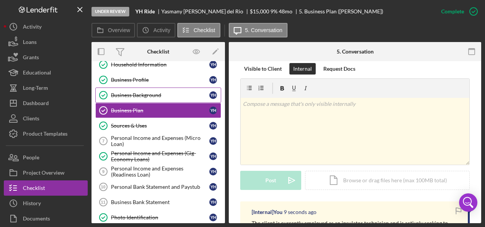
scroll to position [76, 0]
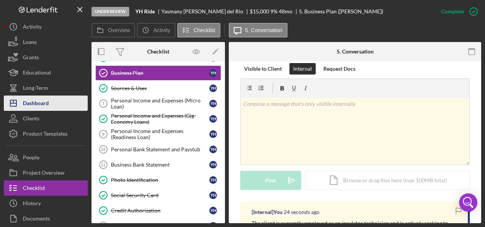
click at [47, 100] on div "Dashboard" at bounding box center [36, 103] width 26 height 17
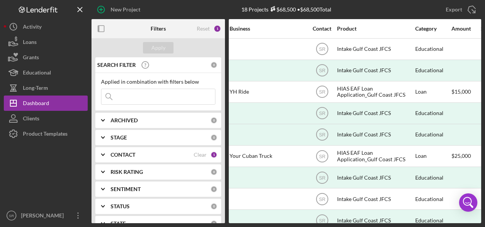
scroll to position [0, 183]
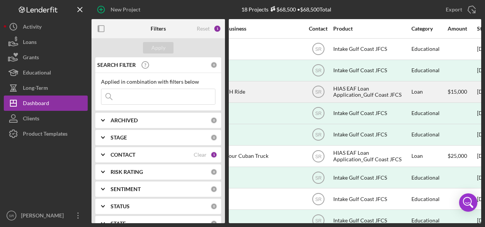
click at [345, 91] on div "HIAS EAF Loan Application_Gulf Coast JFCS" at bounding box center [372, 92] width 76 height 20
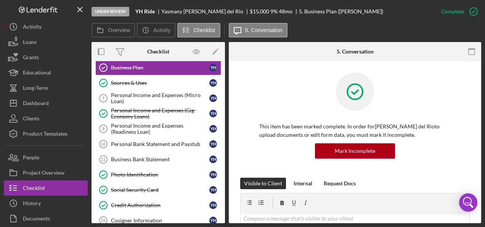
scroll to position [82, 0]
click at [171, 107] on div "Personal Income and Expenses (Gig-Economy Loans)" at bounding box center [160, 113] width 98 height 12
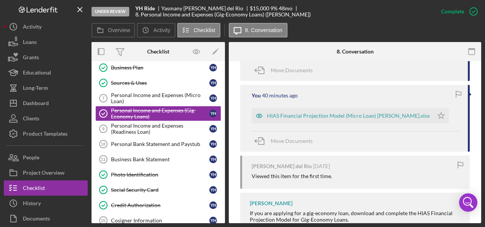
scroll to position [343, 0]
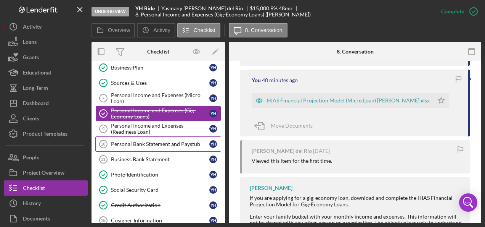
click at [136, 141] on div "Personal Bank Statement and Paystub" at bounding box center [160, 144] width 98 height 6
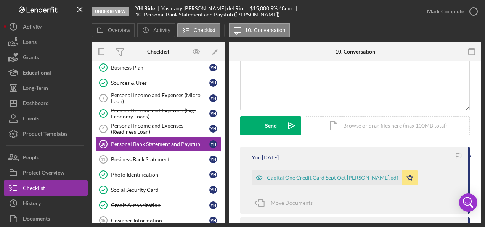
scroll to position [47, 0]
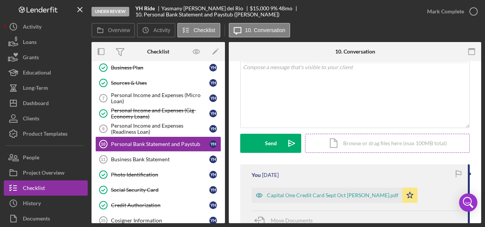
click at [351, 144] on div "Icon/Document Browse or drag files here (max 100MB total) Tap to choose files o…" at bounding box center [387, 143] width 165 height 19
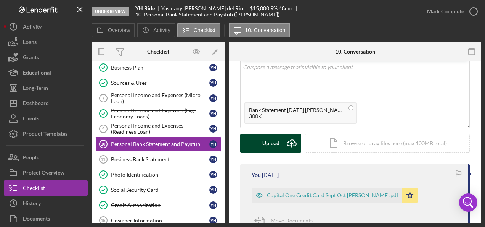
click at [289, 142] on icon "Icon/Upload" at bounding box center [291, 143] width 19 height 19
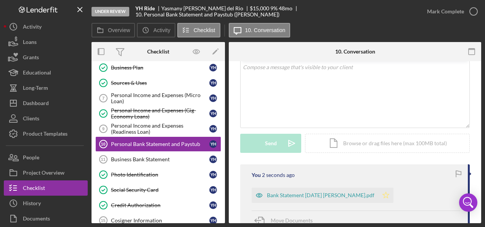
click at [390, 194] on polygon "button" at bounding box center [386, 195] width 6 height 6
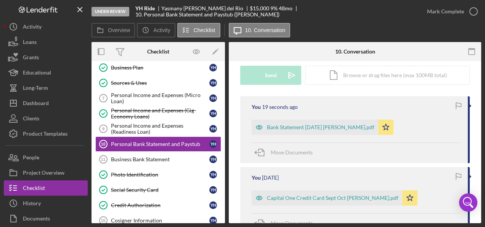
scroll to position [38, 0]
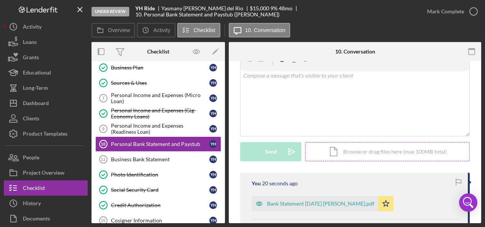
click at [360, 150] on div "Icon/Document Browse or drag files here (max 100MB total) Tap to choose files o…" at bounding box center [387, 151] width 165 height 19
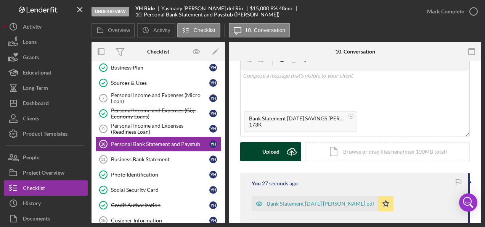
click at [273, 151] on div "Upload" at bounding box center [271, 151] width 17 height 19
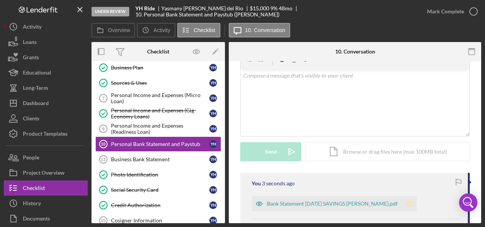
click at [417, 204] on icon "Icon/Star" at bounding box center [409, 203] width 15 height 15
click at [374, 152] on div "Icon/Document Browse or drag files here (max 100MB total) Tap to choose files o…" at bounding box center [387, 151] width 165 height 19
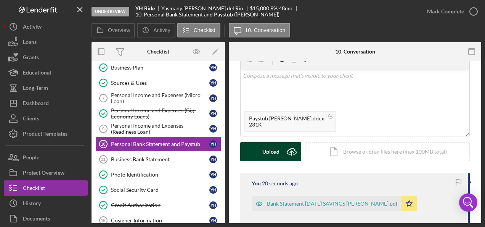
click at [289, 152] on icon "Icon/Upload" at bounding box center [291, 151] width 19 height 19
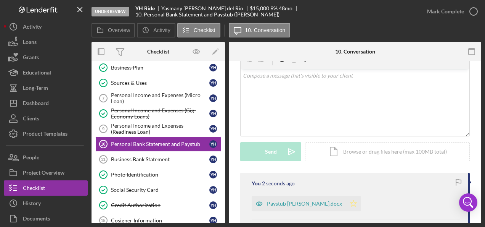
click at [354, 204] on polygon "button" at bounding box center [354, 203] width 6 height 6
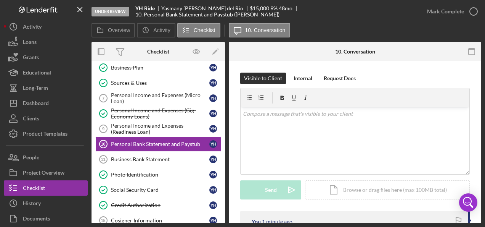
scroll to position [0, 0]
click at [472, 13] on icon "button" at bounding box center [473, 11] width 19 height 19
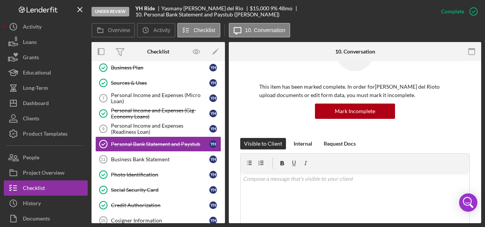
scroll to position [76, 0]
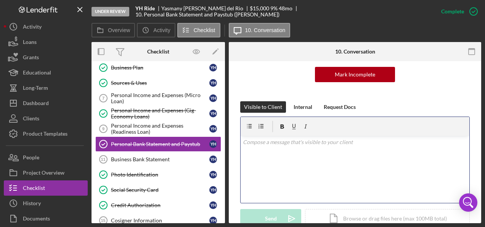
click at [287, 146] on p at bounding box center [355, 142] width 225 height 8
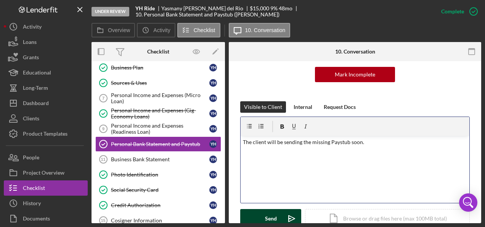
click at [381, 143] on p "The client will be sending the missing Paystub soon." at bounding box center [355, 142] width 225 height 8
click at [272, 140] on p "The client will be sending the missing Paystub soon." at bounding box center [355, 142] width 225 height 8
click at [364, 161] on div "v Color teal Color pink Remove color Add row above Add row below Add column bef…" at bounding box center [355, 169] width 229 height 67
drag, startPoint x: 410, startPoint y: 142, endPoint x: 241, endPoint y: 146, distance: 168.7
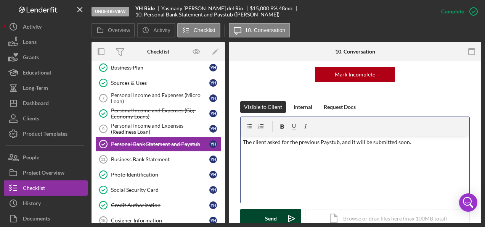
copy p "The client asked for the previous Paystub, and it will be submitted soon."
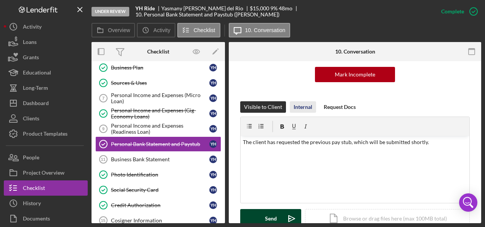
click at [300, 105] on div "Internal" at bounding box center [303, 106] width 19 height 11
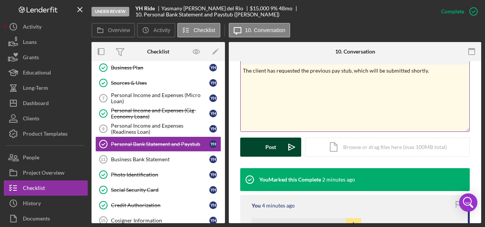
scroll to position [153, 0]
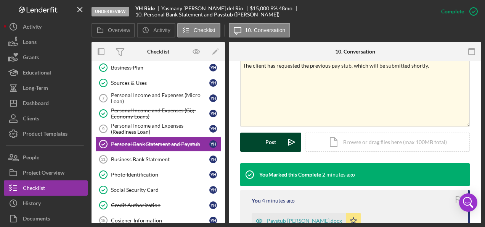
click at [263, 143] on button "Post Icon/icon-invite-send" at bounding box center [270, 141] width 61 height 19
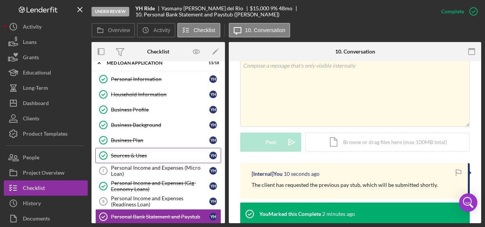
scroll to position [0, 0]
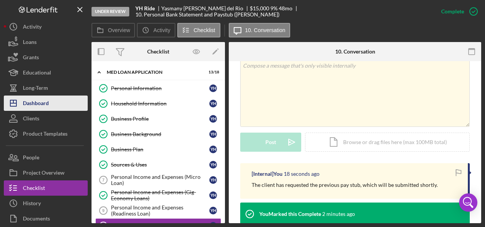
click at [53, 97] on button "Icon/Dashboard Dashboard" at bounding box center [46, 102] width 84 height 15
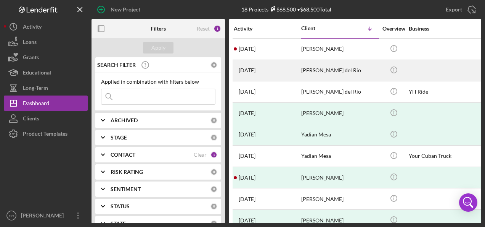
click at [329, 66] on div "[PERSON_NAME] del Rio" at bounding box center [339, 70] width 76 height 20
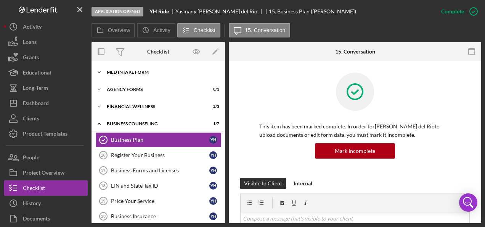
click at [125, 70] on div "MED Intake Form" at bounding box center [161, 72] width 109 height 5
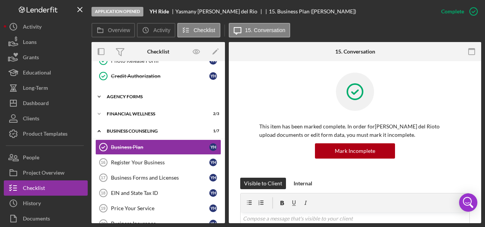
scroll to position [153, 0]
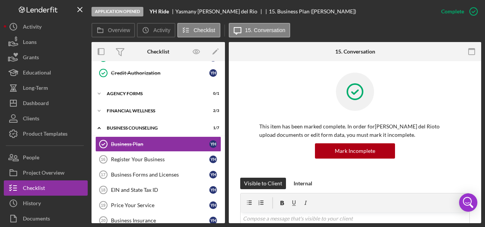
click at [133, 100] on div "Icon/Expander MED Intake Form 10 / 10 Introduction/Informed Consent Introductio…" at bounding box center [159, 79] width 134 height 335
click at [135, 111] on div "Icon/Expander Financial Wellness 2 / 3" at bounding box center [159, 110] width 134 height 15
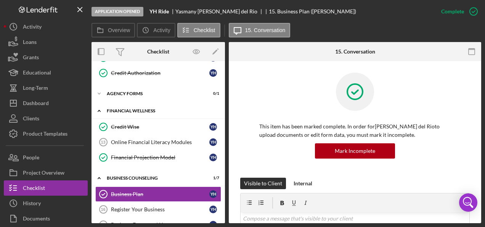
click at [136, 111] on div "Icon/Expander Financial Wellness 2 / 3" at bounding box center [159, 111] width 134 height 16
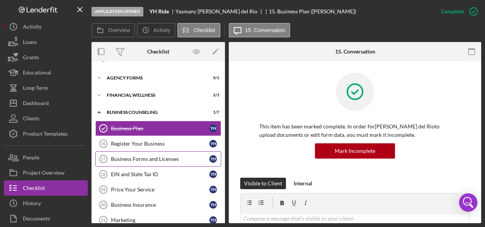
scroll to position [176, 0]
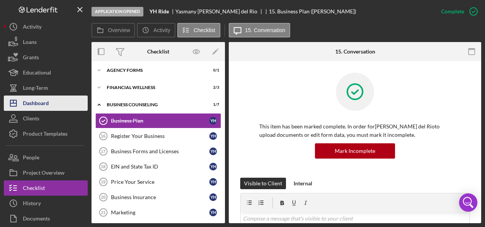
click at [18, 102] on icon "Icon/Dashboard" at bounding box center [13, 103] width 19 height 19
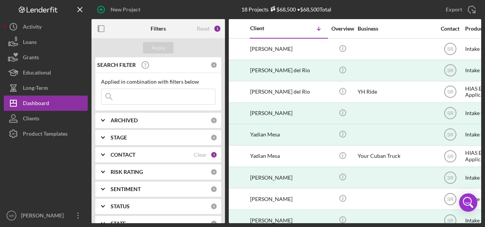
scroll to position [0, 62]
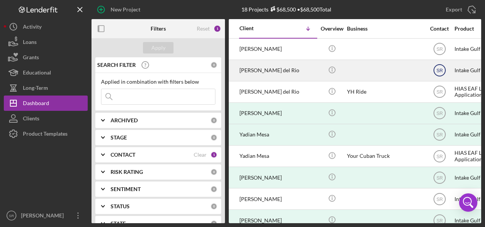
click at [438, 71] on text "SR" at bounding box center [440, 70] width 6 height 5
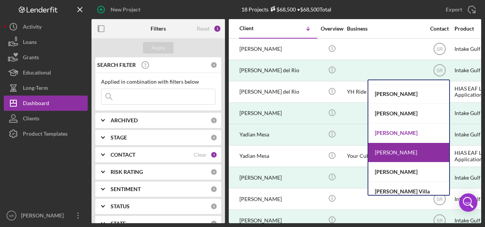
scroll to position [40, 0]
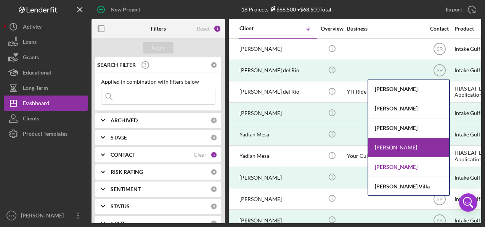
click at [377, 165] on div "[PERSON_NAME]" at bounding box center [409, 166] width 81 height 19
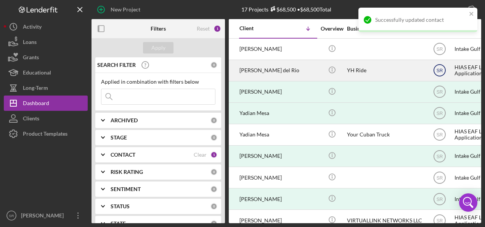
click at [440, 69] on text "SR" at bounding box center [440, 70] width 6 height 5
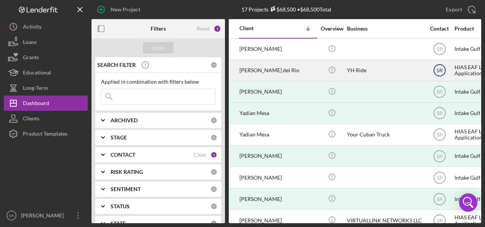
click at [440, 68] on text "SR" at bounding box center [440, 70] width 6 height 5
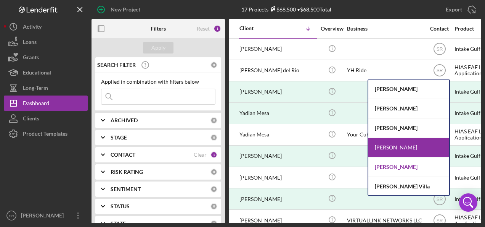
click at [376, 163] on div "[PERSON_NAME]" at bounding box center [409, 166] width 81 height 19
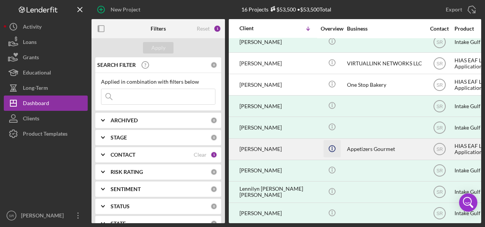
scroll to position [153, 62]
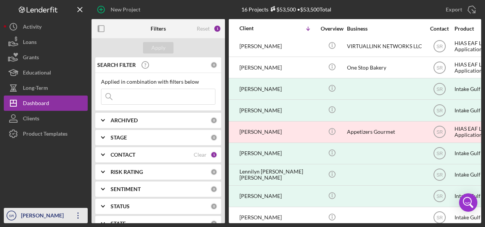
click at [77, 215] on icon "Icon/Overflow" at bounding box center [78, 215] width 19 height 19
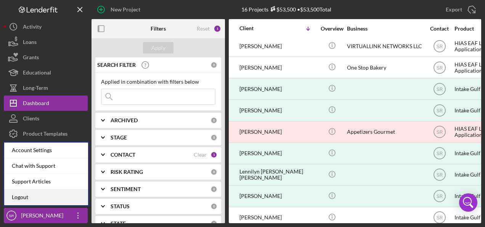
click at [49, 198] on link "Logout" at bounding box center [46, 197] width 84 height 16
